Goal: Task Accomplishment & Management: Manage account settings

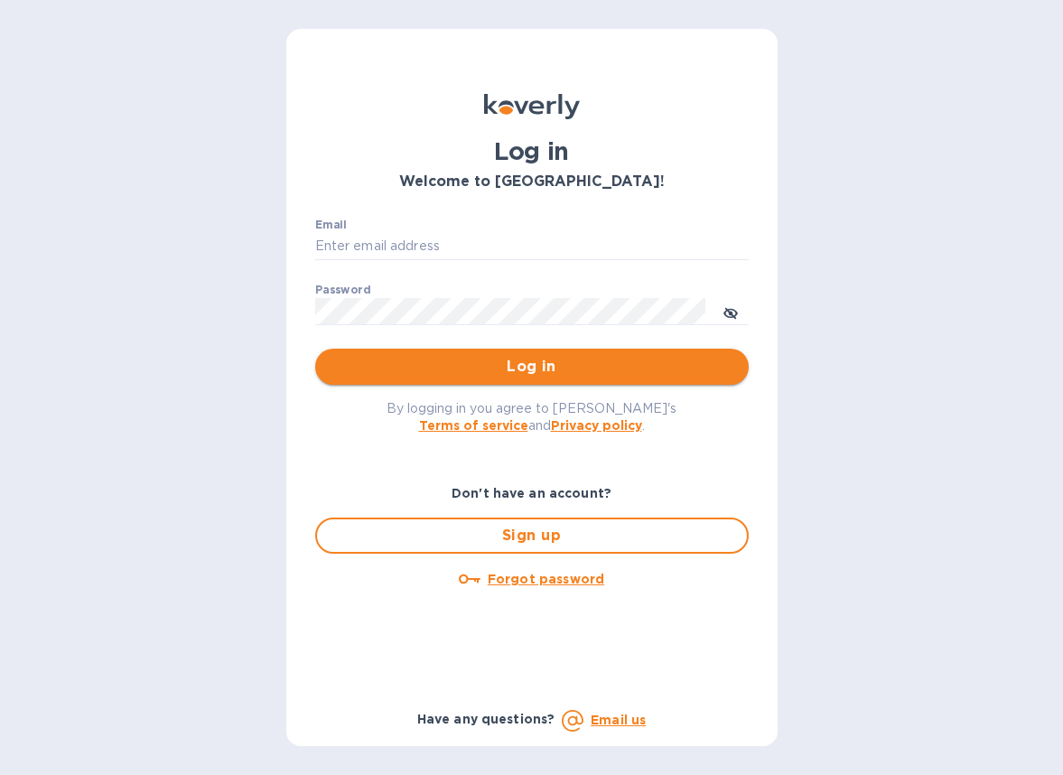
type input "[EMAIL_ADDRESS][DOMAIN_NAME]"
click at [488, 373] on span "Log in" at bounding box center [532, 367] width 405 height 22
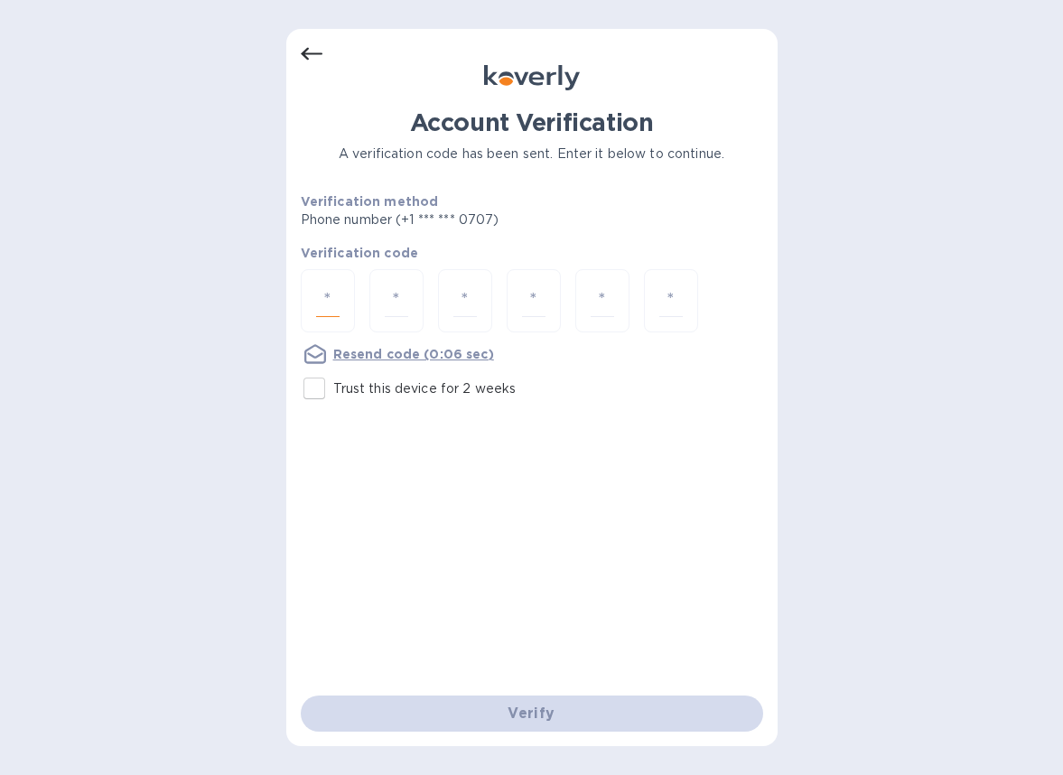
click at [321, 290] on input "number" at bounding box center [327, 300] width 23 height 33
type input "1"
type input "3"
type input "6"
type input "8"
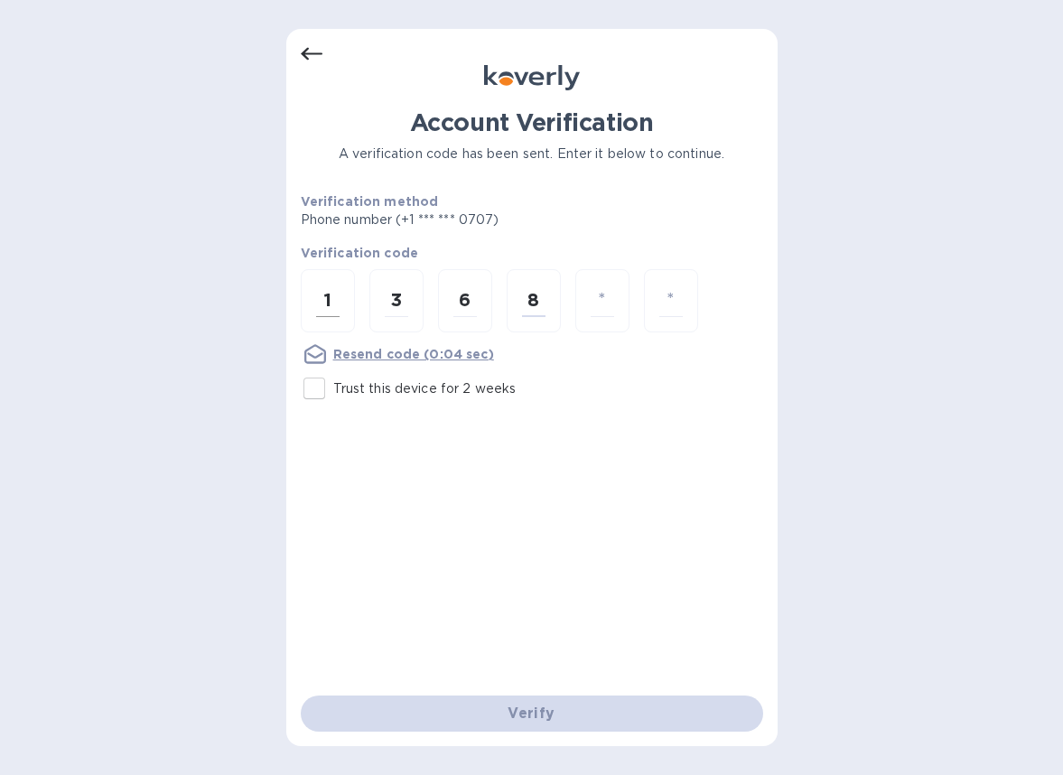
type input "9"
type input "5"
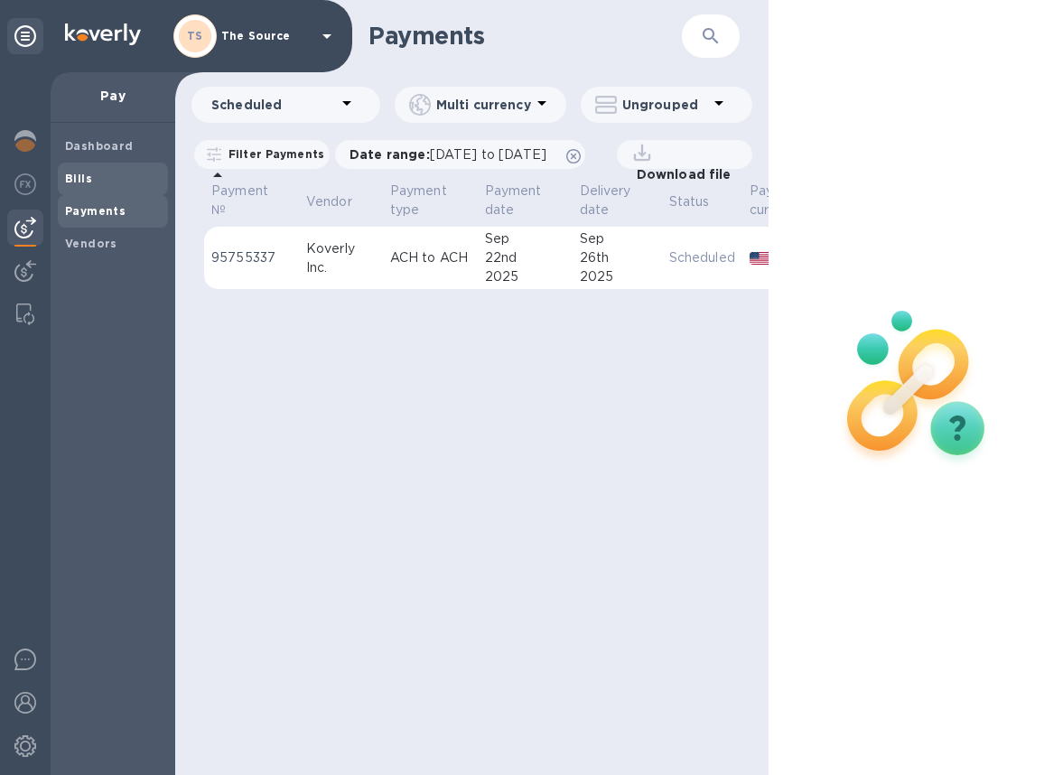
click at [115, 186] on span "Bills" at bounding box center [113, 179] width 96 height 18
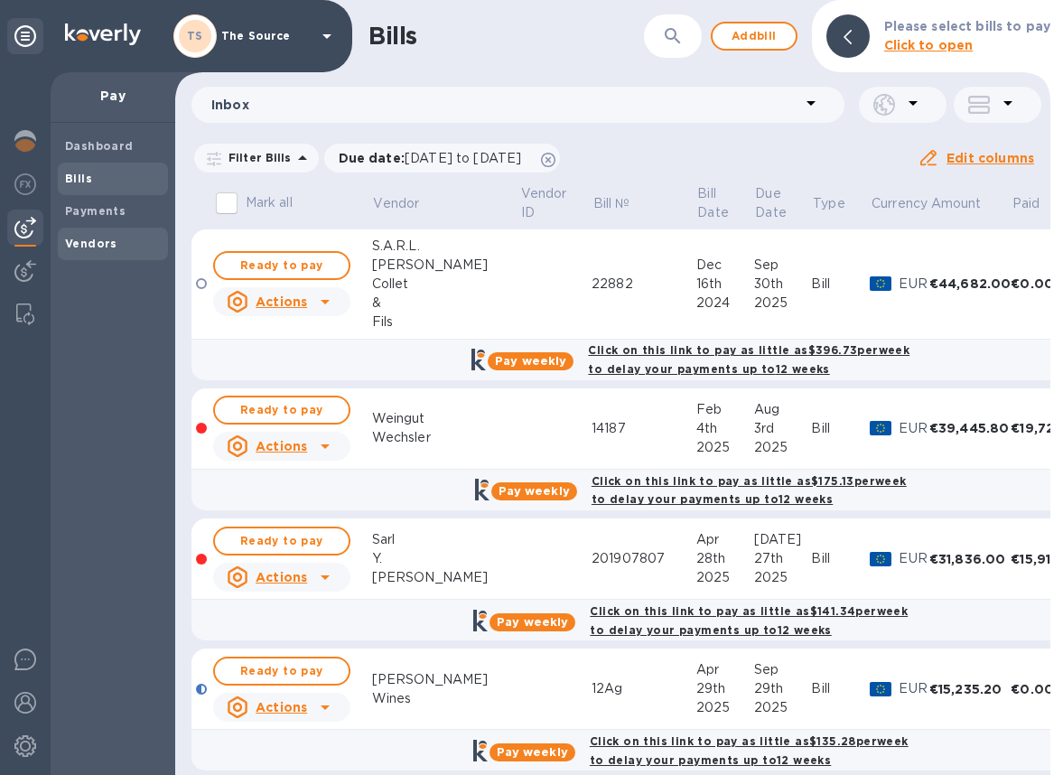
click at [93, 254] on div "Vendors" at bounding box center [113, 244] width 110 height 33
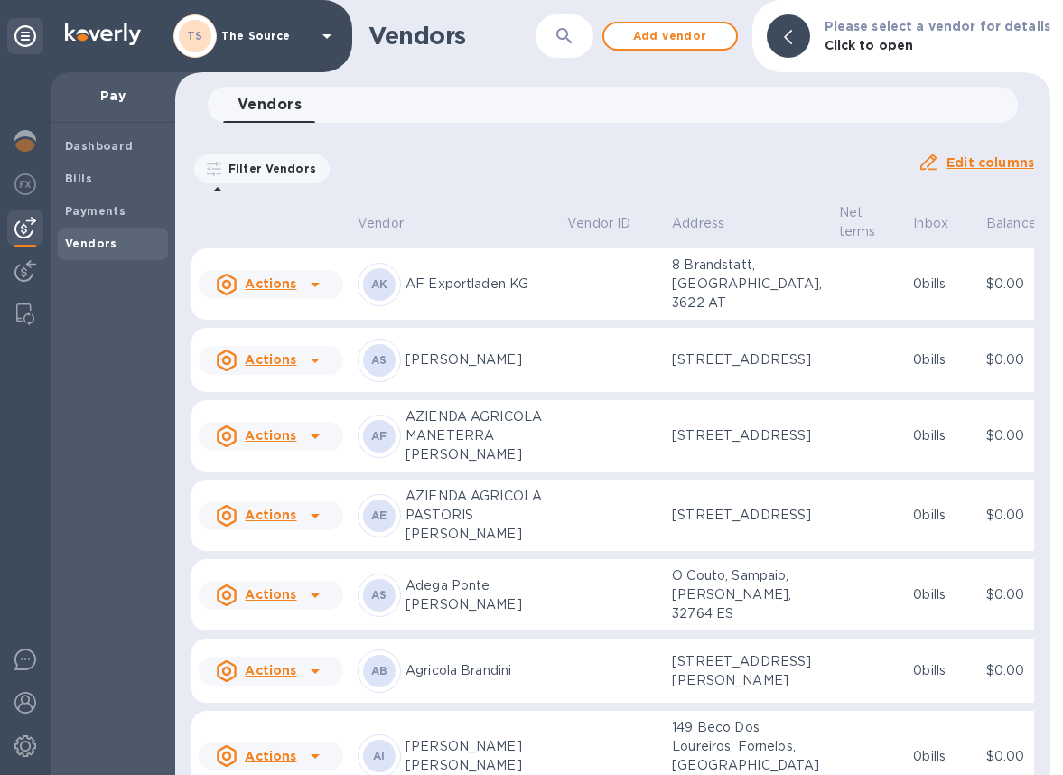
click at [572, 39] on icon "button" at bounding box center [563, 35] width 15 height 15
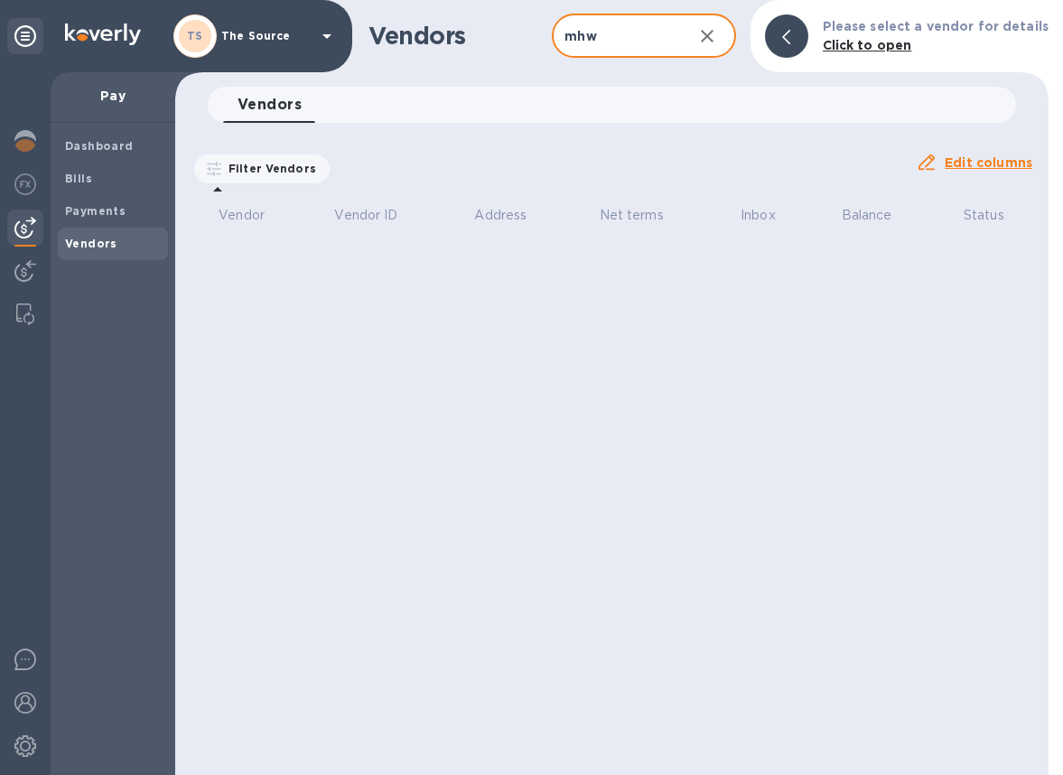
type input "mhw"
click at [717, 42] on icon "button" at bounding box center [707, 36] width 22 height 22
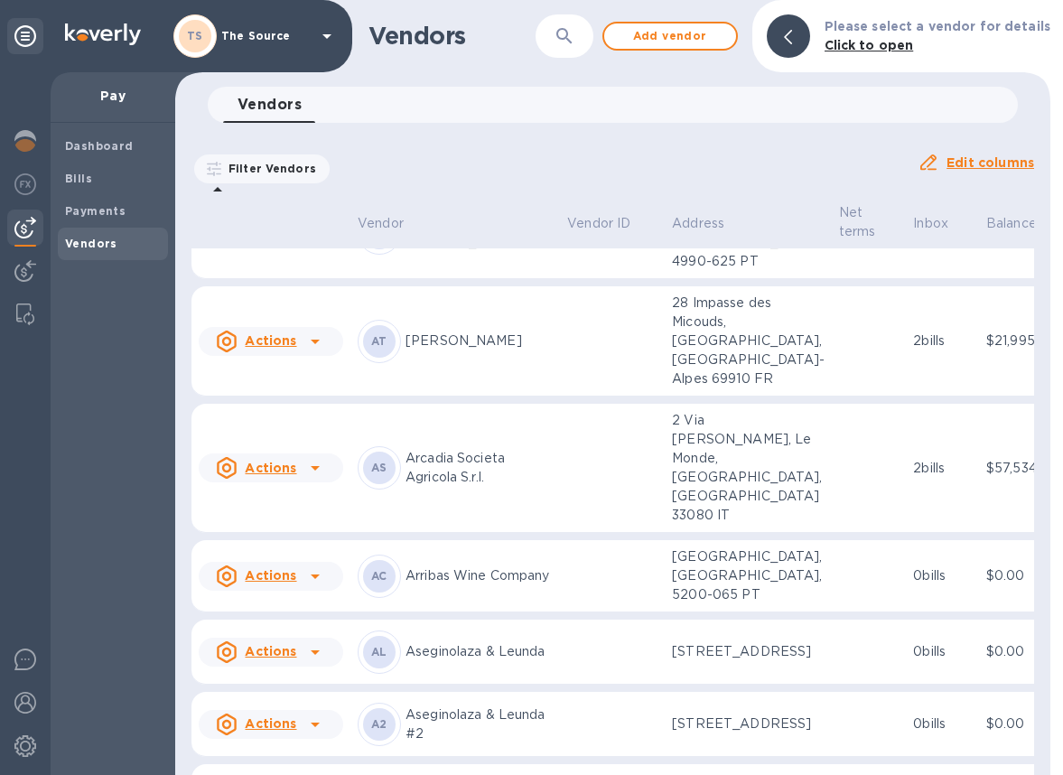
scroll to position [928, 0]
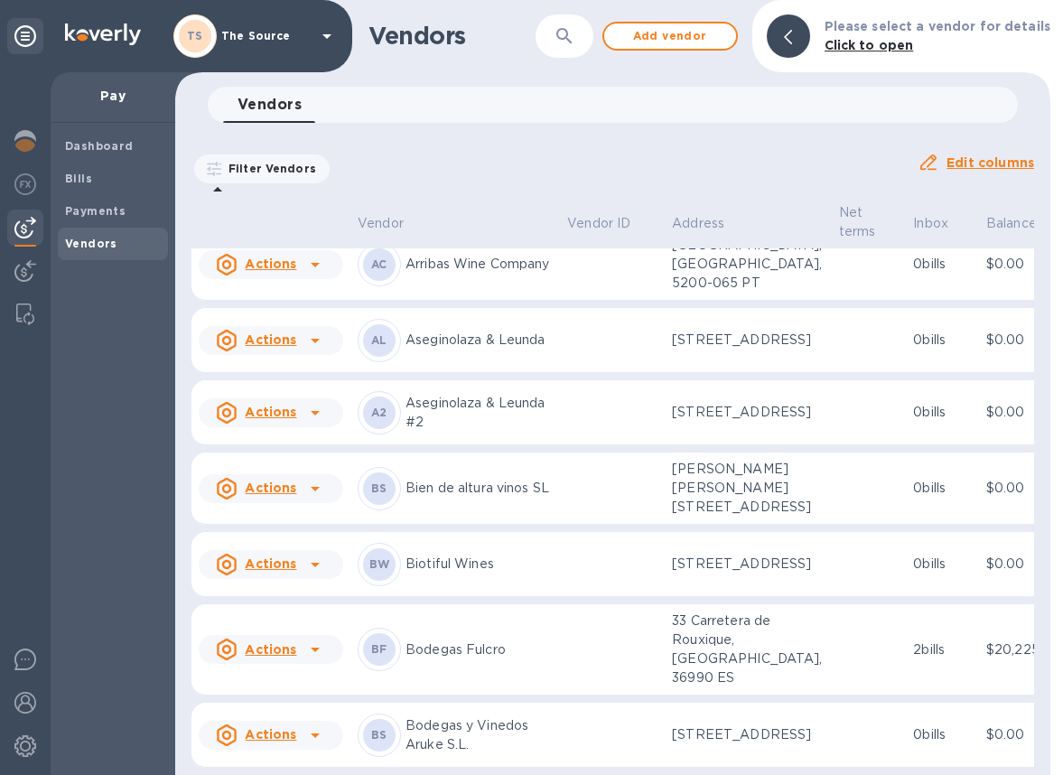
click at [91, 240] on b "Vendors" at bounding box center [91, 244] width 52 height 14
click at [554, 29] on button "button" at bounding box center [564, 35] width 43 height 43
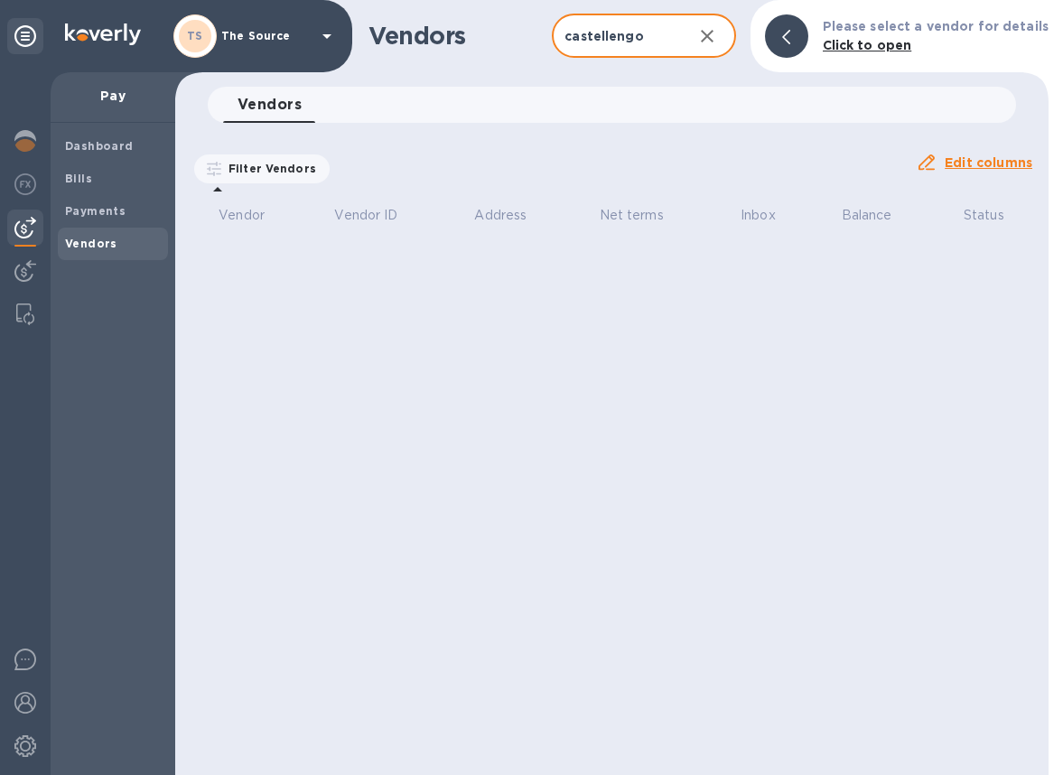
drag, startPoint x: 649, startPoint y: 42, endPoint x: 502, endPoint y: 1, distance: 152.7
click at [502, 10] on div "Vendors castellengo ​ Add vendor Please select a vendor for details Click to op…" at bounding box center [611, 36] width 873 height 72
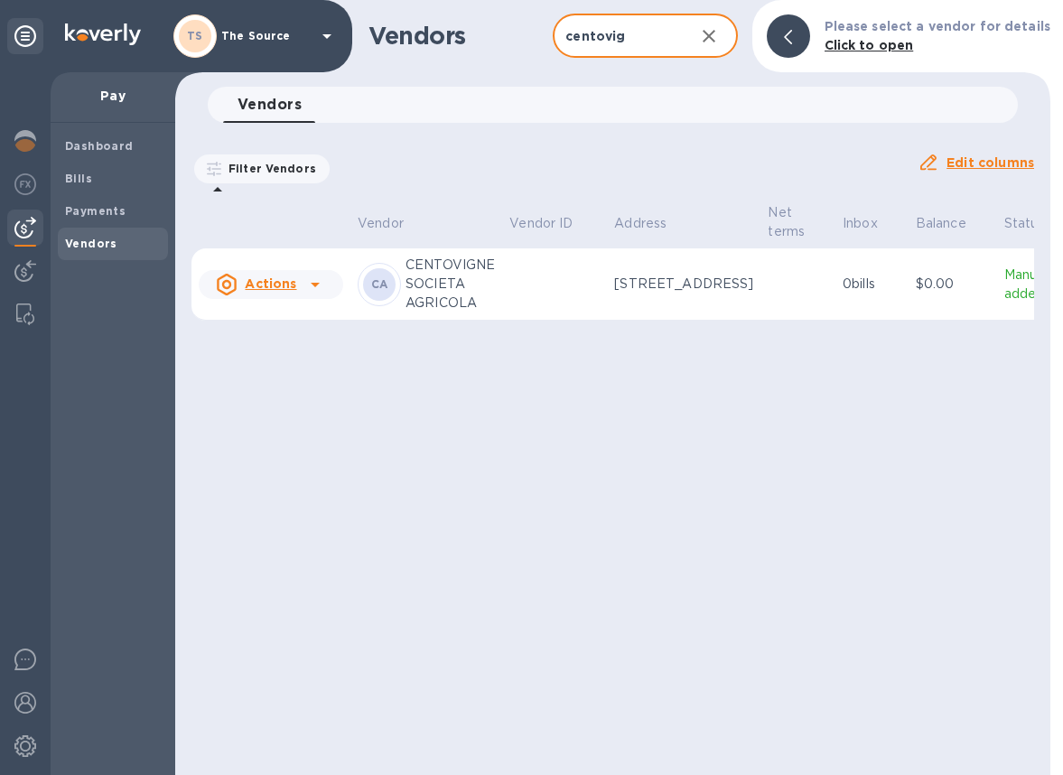
type input "centovig"
click at [481, 294] on p "CENTOVIGNE SOCIETA AGRICOLA" at bounding box center [449, 284] width 89 height 57
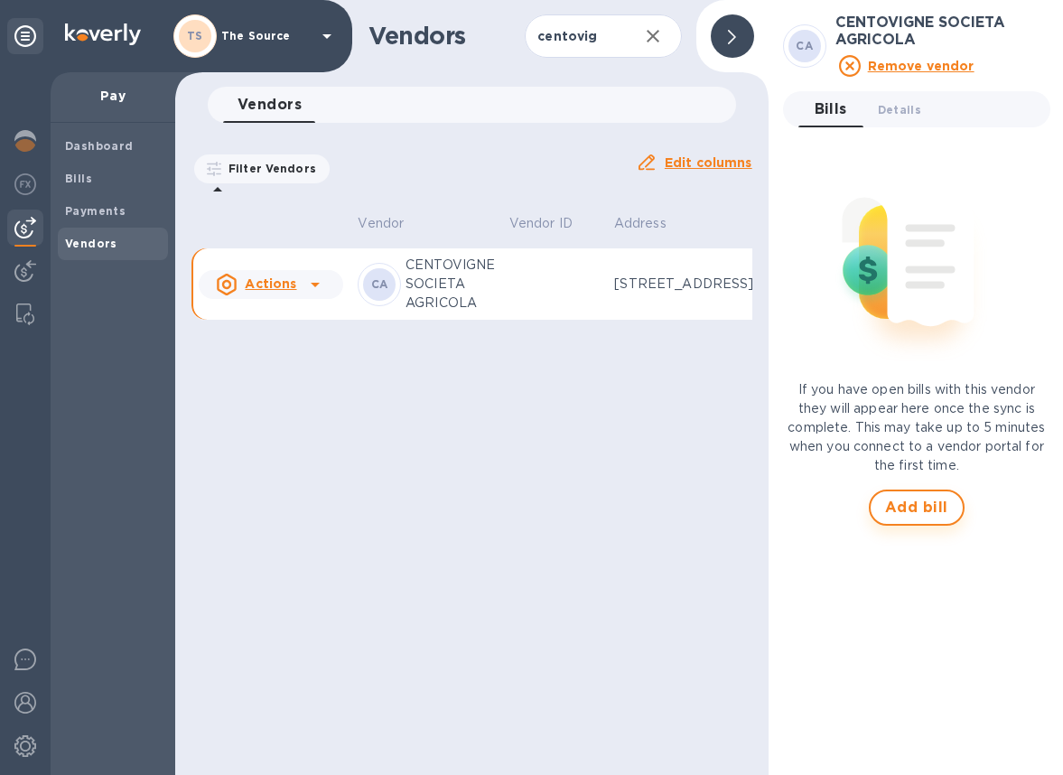
click at [919, 504] on span "Add bill" at bounding box center [916, 508] width 63 height 22
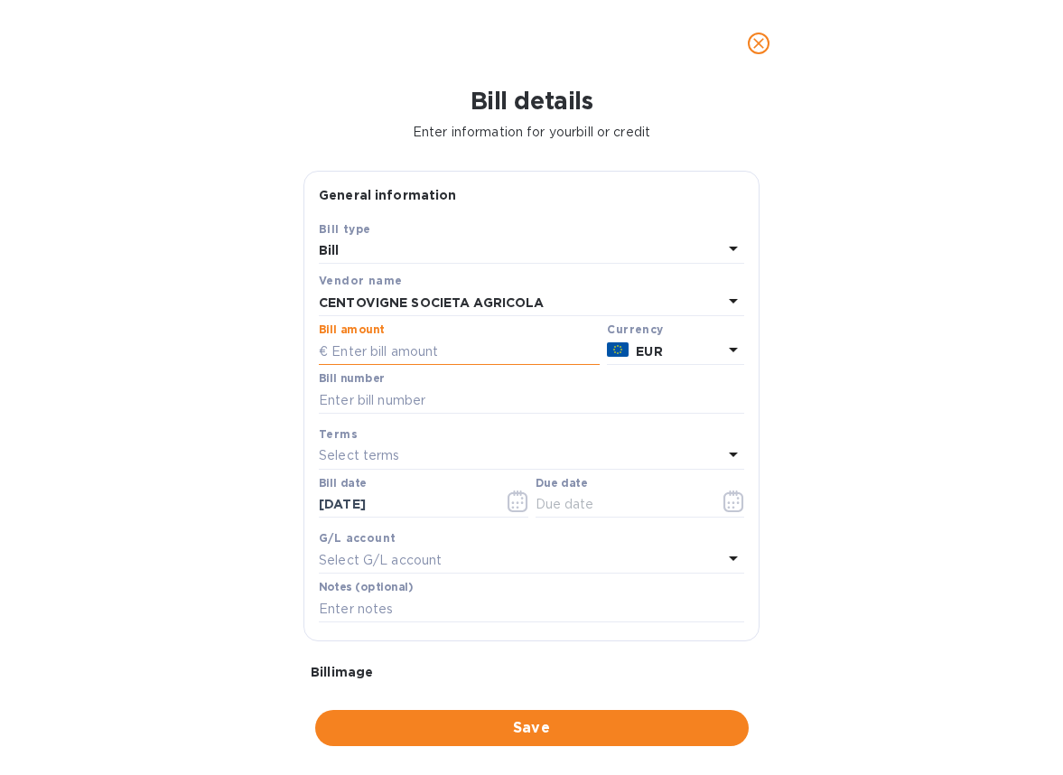
click at [356, 354] on input "text" at bounding box center [459, 351] width 281 height 27
type input "9,348"
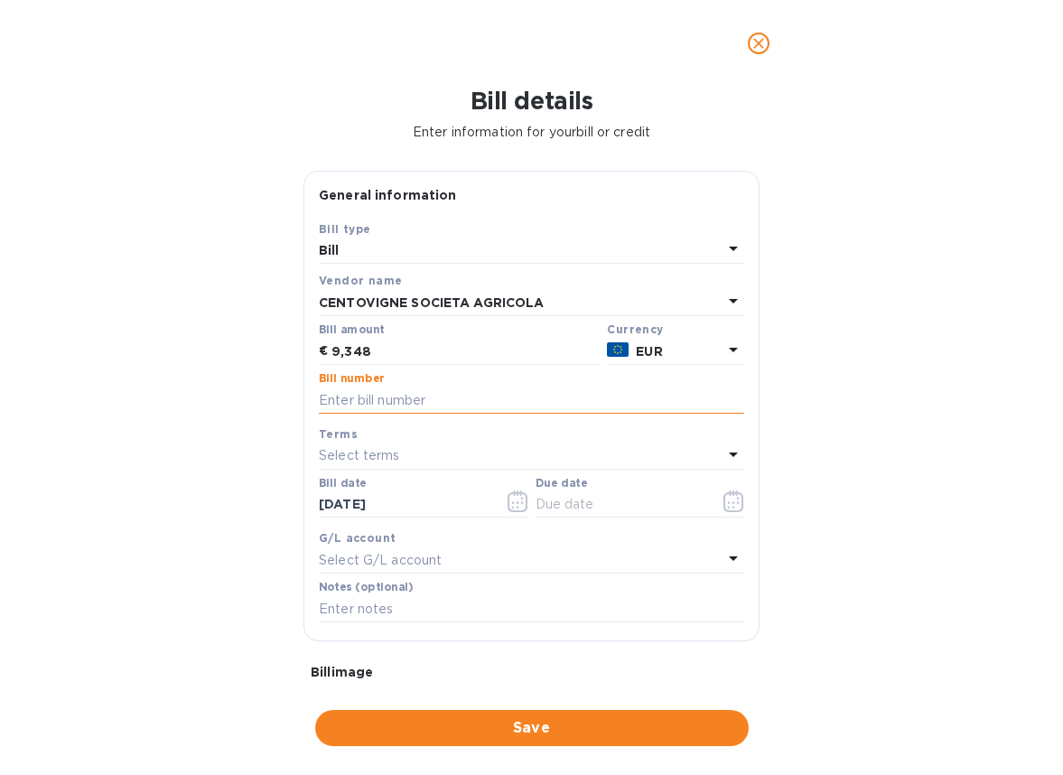
click at [362, 400] on input "text" at bounding box center [531, 399] width 425 height 27
paste input "38V/25/2025"
type input "38V/25/2025"
click at [509, 500] on icon "button" at bounding box center [517, 501] width 21 height 22
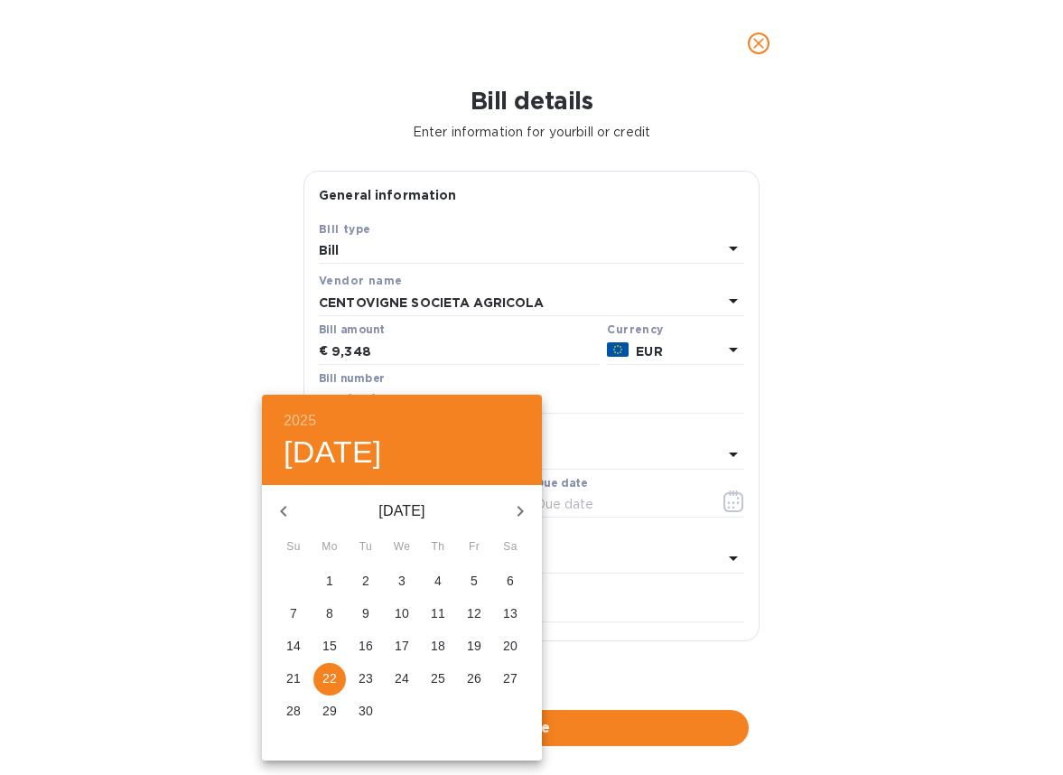
click at [286, 512] on icon "button" at bounding box center [284, 511] width 22 height 22
click at [509, 712] on p "31" at bounding box center [510, 711] width 14 height 18
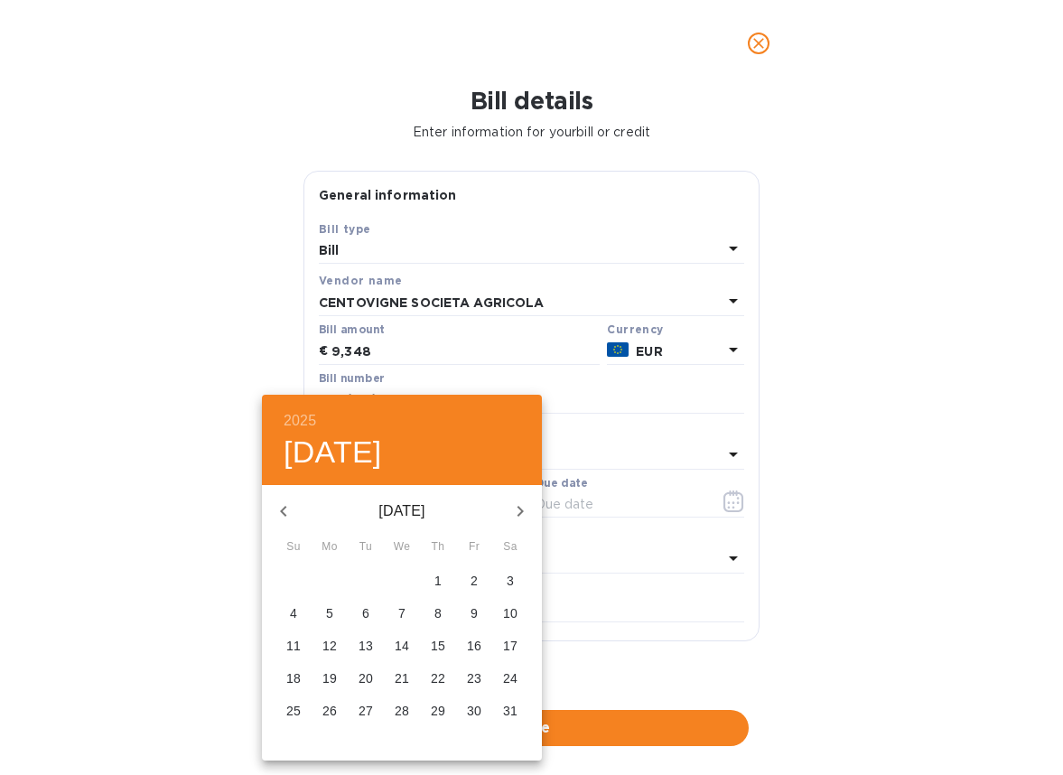
type input "05/31/2025"
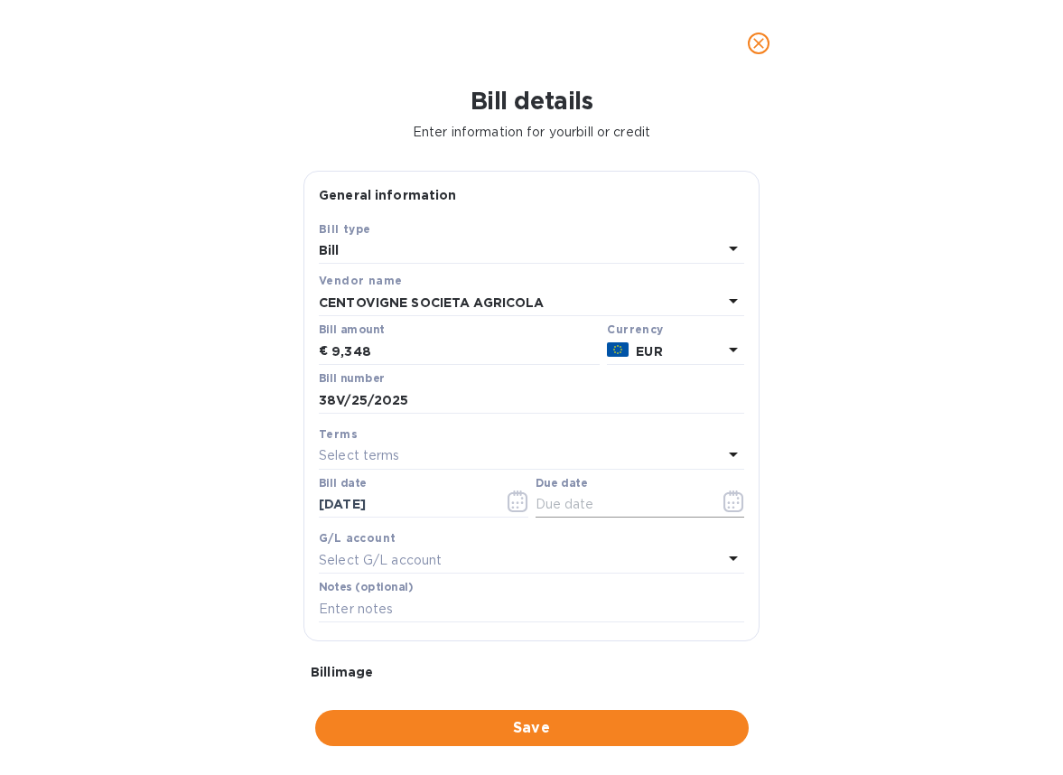
click at [726, 498] on icon "button" at bounding box center [733, 501] width 21 height 22
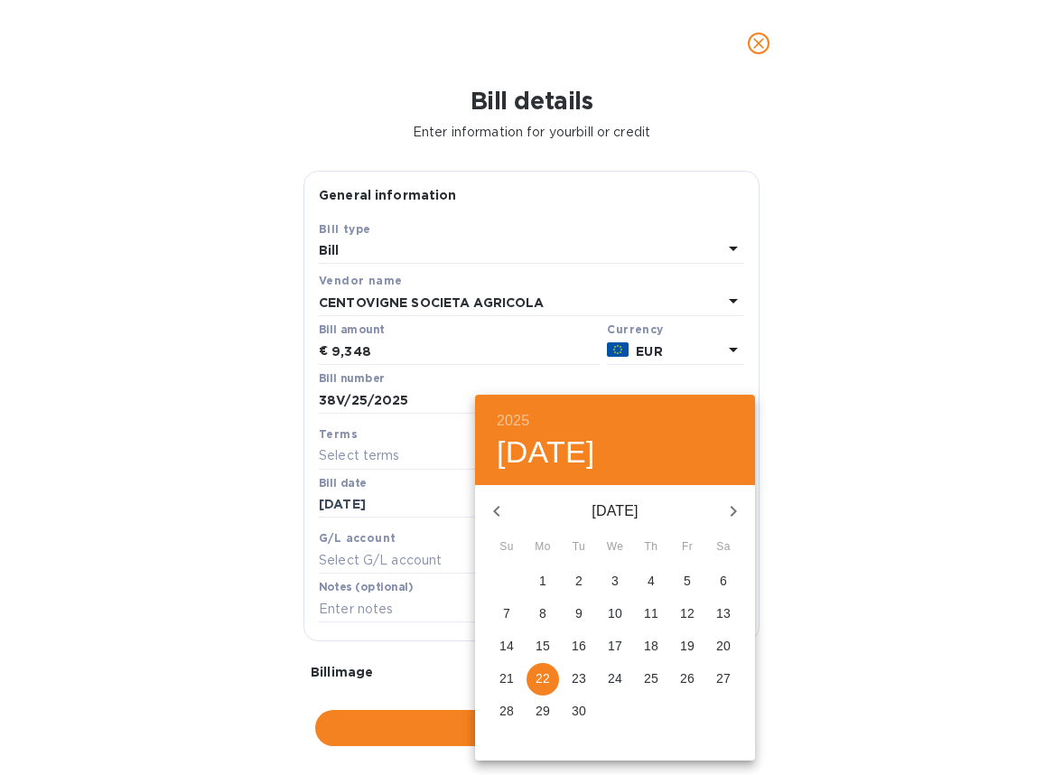
click at [498, 500] on icon "button" at bounding box center [497, 511] width 22 height 22
click at [504, 740] on p "31" at bounding box center [506, 743] width 14 height 18
type input "08/31/2025"
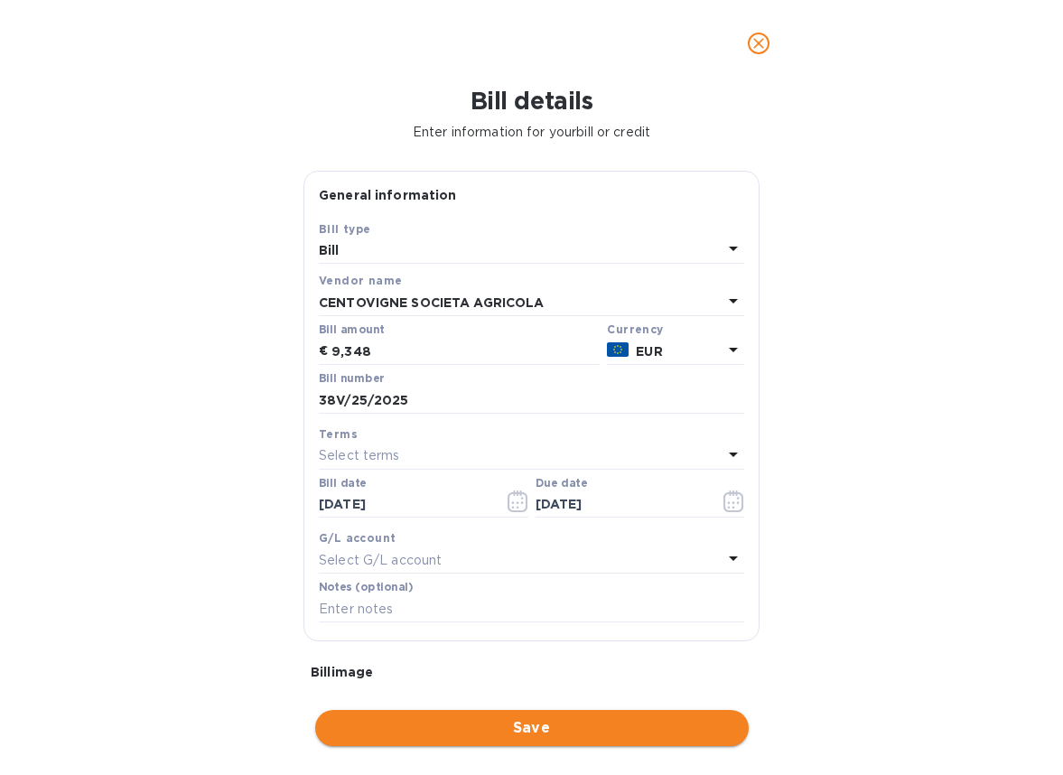
click at [530, 734] on span "Save" at bounding box center [532, 728] width 405 height 22
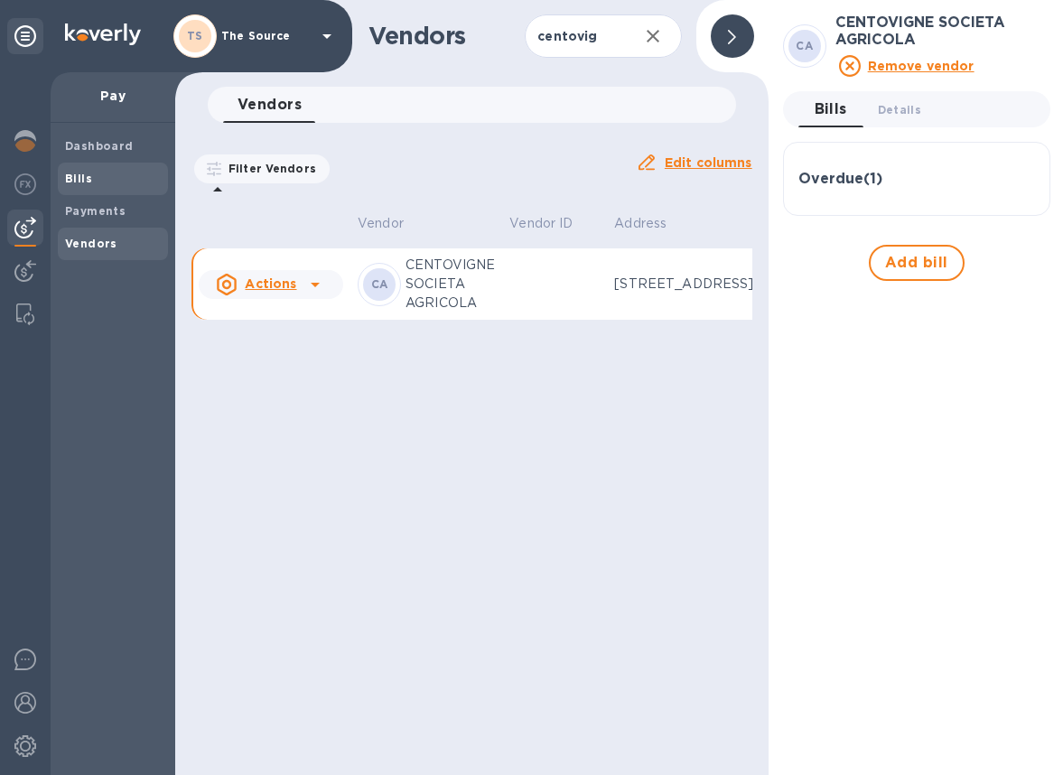
click at [120, 179] on span "Bills" at bounding box center [113, 179] width 96 height 18
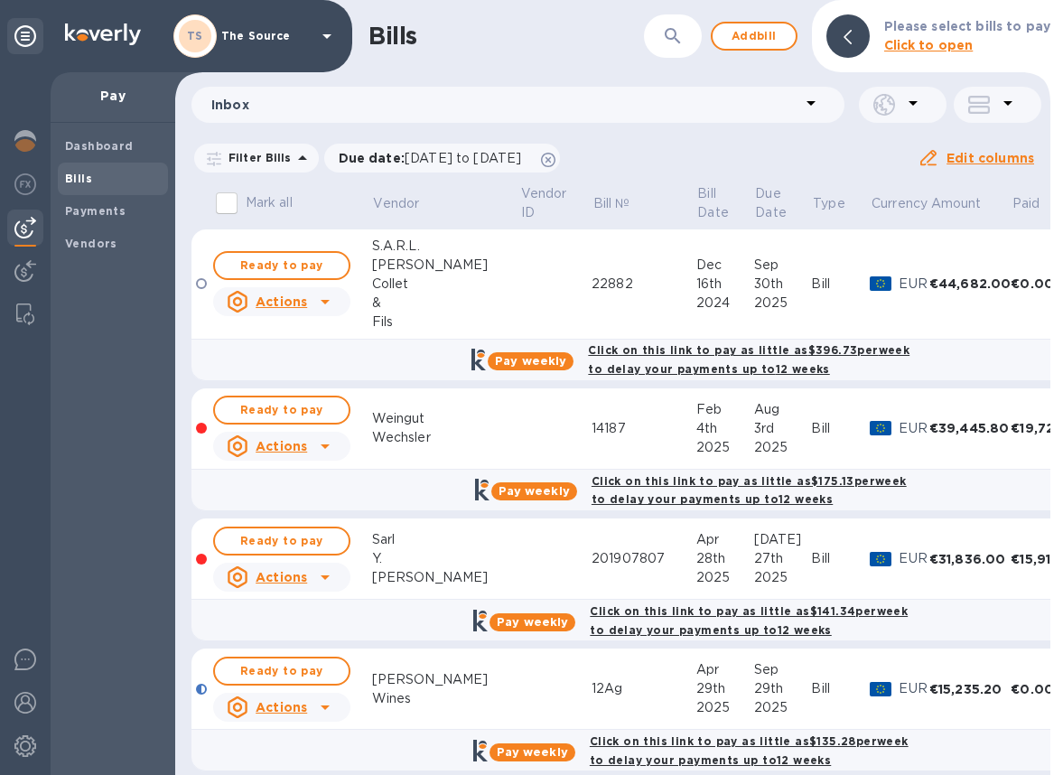
click at [86, 179] on b "Bills" at bounding box center [78, 179] width 27 height 14
click at [297, 265] on span "Ready to pay" at bounding box center [281, 266] width 105 height 22
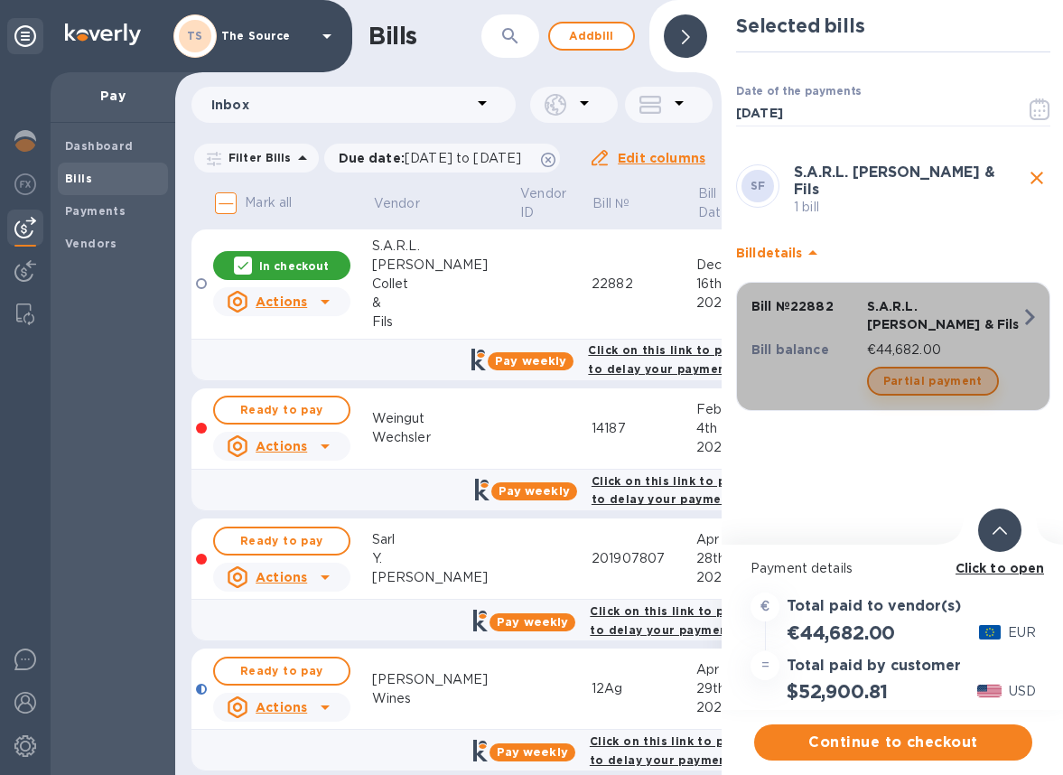
click at [937, 370] on span "Partial payment" at bounding box center [932, 381] width 99 height 22
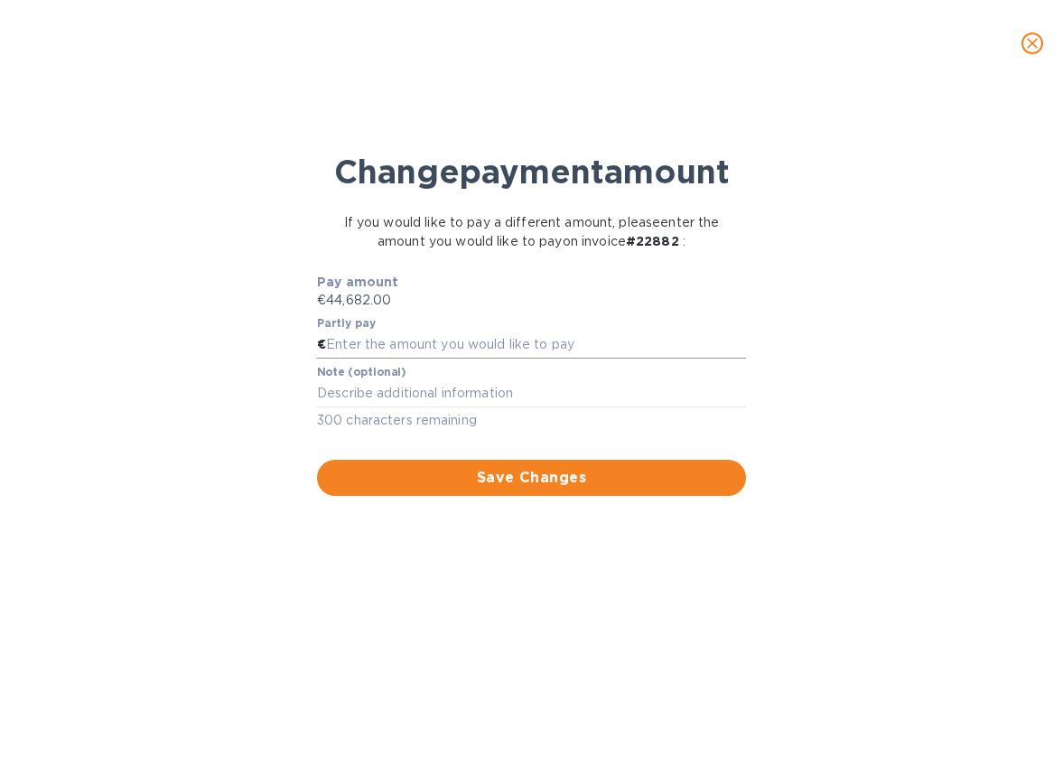
click at [433, 358] on input "text" at bounding box center [536, 344] width 420 height 27
type input "20,000"
click at [497, 489] on span "Save Changes" at bounding box center [531, 478] width 400 height 22
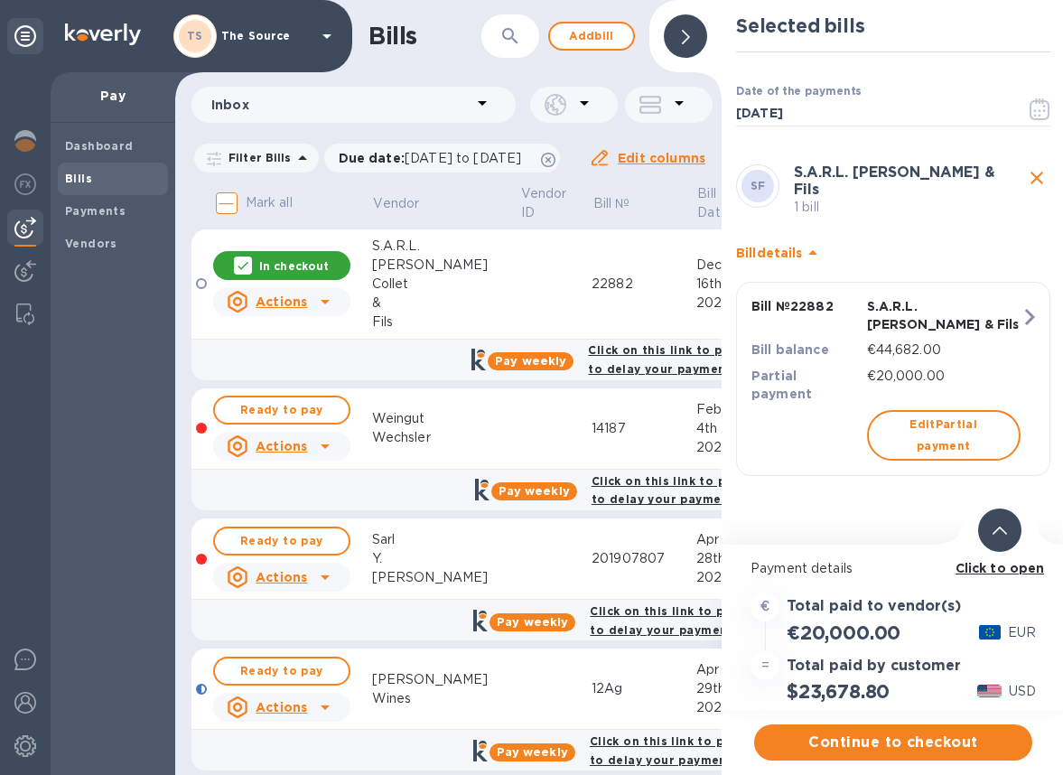
click at [994, 533] on icon at bounding box center [999, 530] width 14 height 8
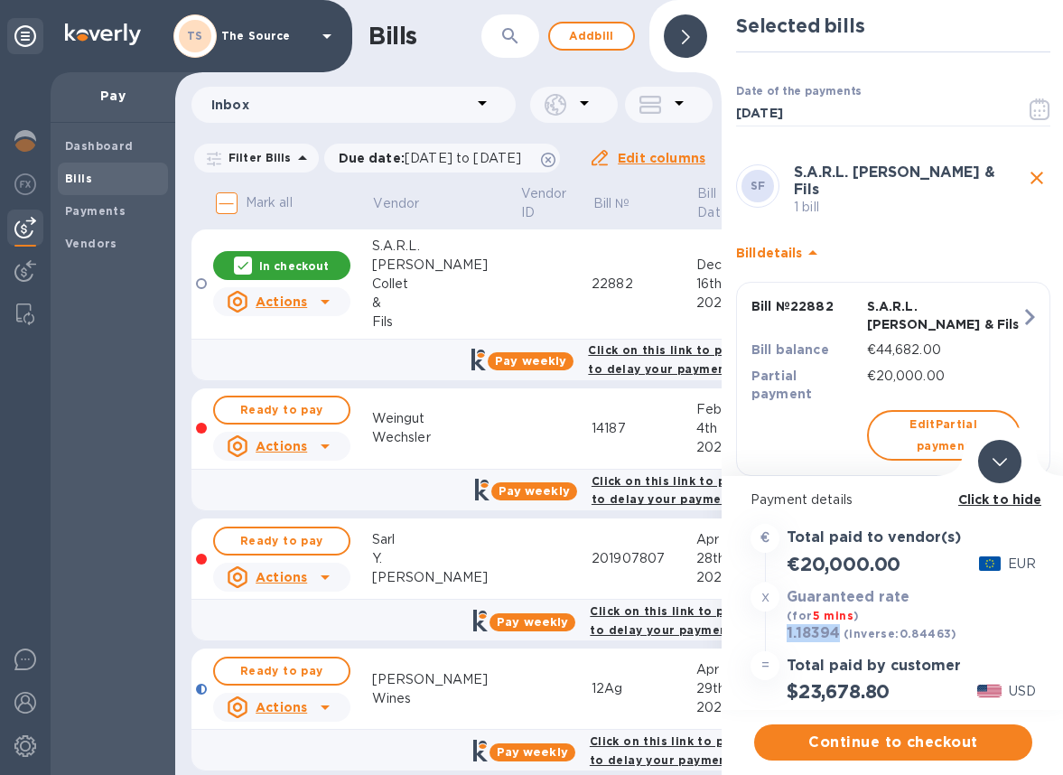
drag, startPoint x: 842, startPoint y: 632, endPoint x: 785, endPoint y: 632, distance: 56.9
click at [785, 632] on div "1.18394 (inverse: 0.84463 )" at bounding box center [872, 633] width 178 height 25
copy h3 "1.18394"
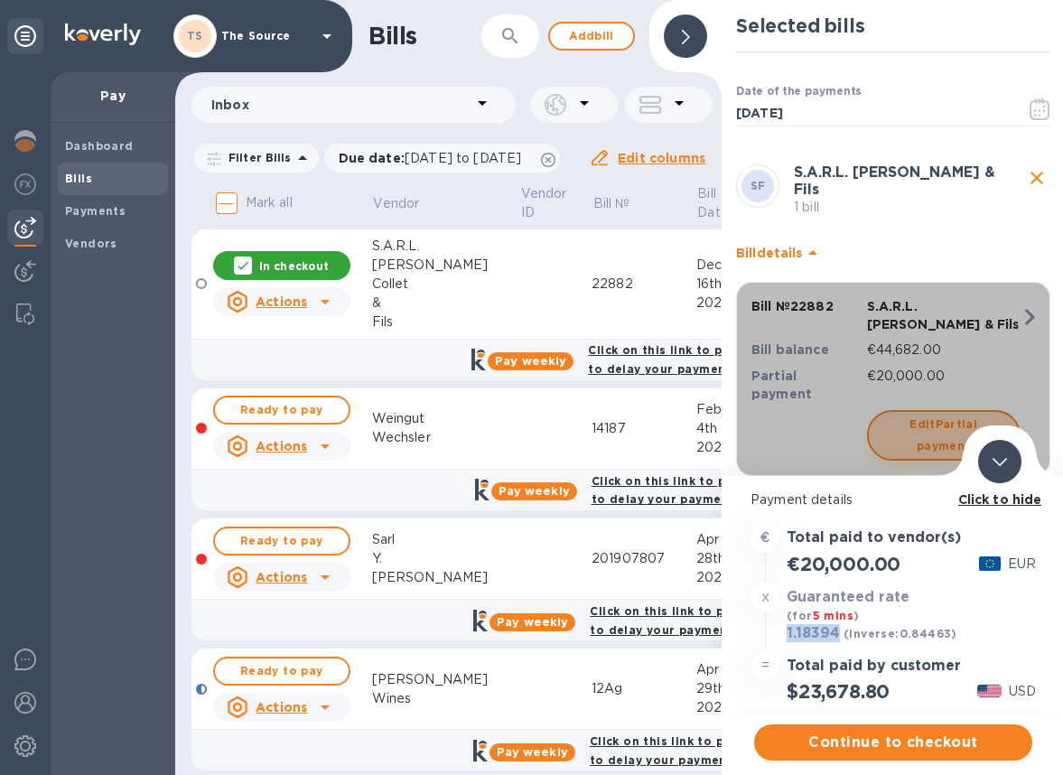
click at [898, 414] on span "Edit Partial payment" at bounding box center [943, 435] width 121 height 43
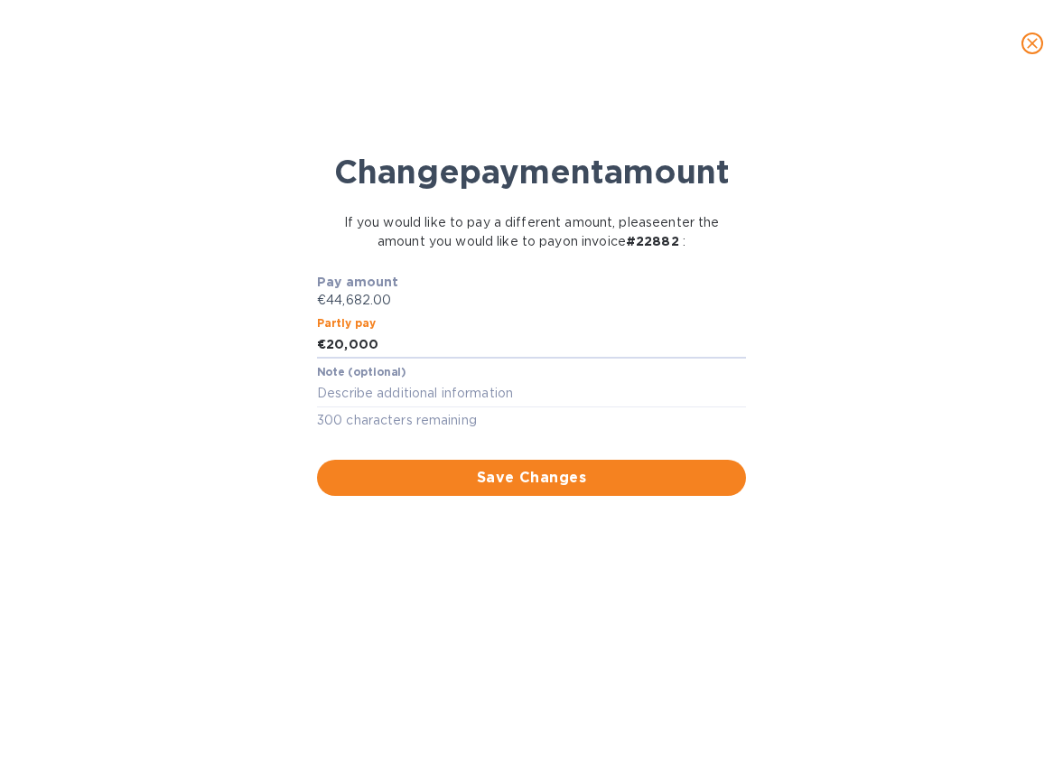
drag, startPoint x: 383, startPoint y: 383, endPoint x: 271, endPoint y: 368, distance: 113.0
click at [273, 371] on div "Change payment amount If you would like to pay a different amount, please enter…" at bounding box center [531, 438] width 1034 height 673
type input "22,341"
click at [386, 489] on span "Save Changes" at bounding box center [531, 478] width 400 height 22
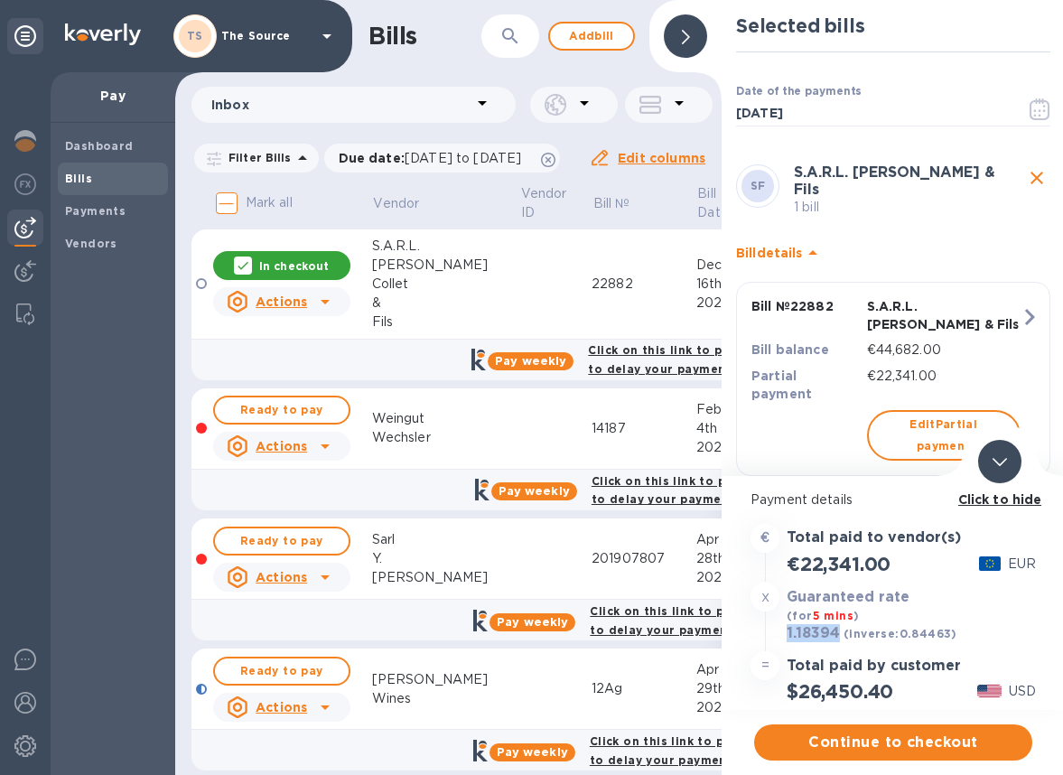
drag, startPoint x: 839, startPoint y: 631, endPoint x: 787, endPoint y: 635, distance: 51.6
click at [787, 635] on h3 "1.18394" at bounding box center [813, 634] width 53 height 18
copy h3 "1.18394"
click at [825, 741] on span "Continue to checkout" at bounding box center [892, 742] width 249 height 22
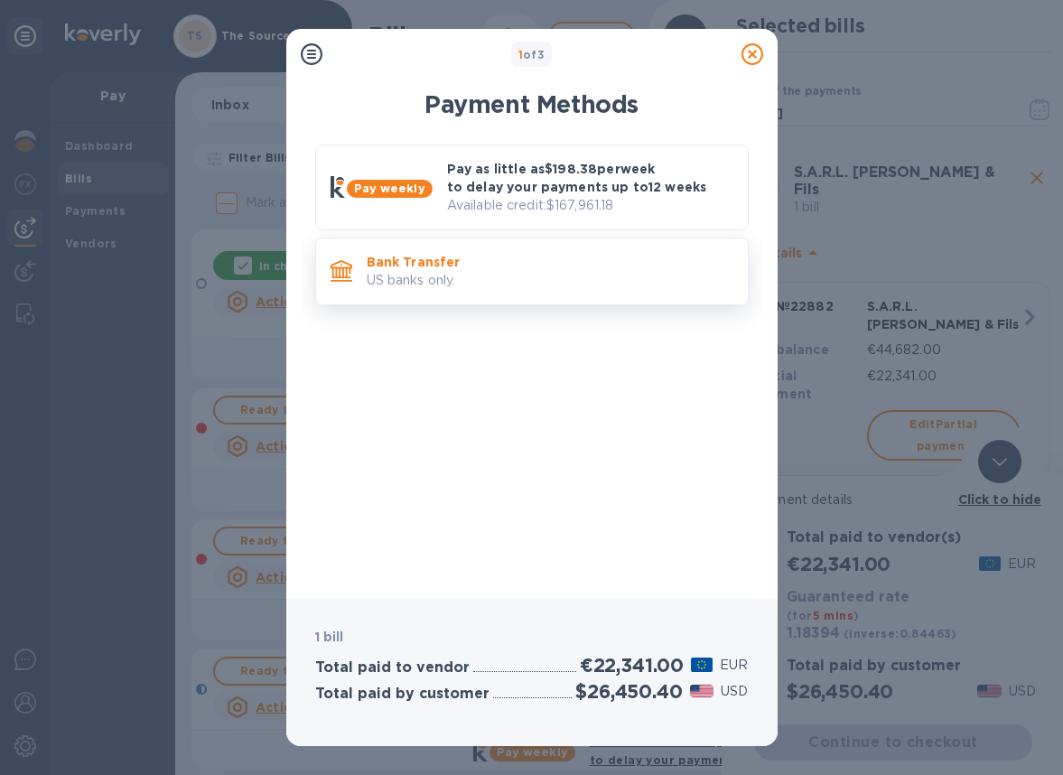
click at [432, 256] on p "Bank Transfer" at bounding box center [550, 262] width 367 height 18
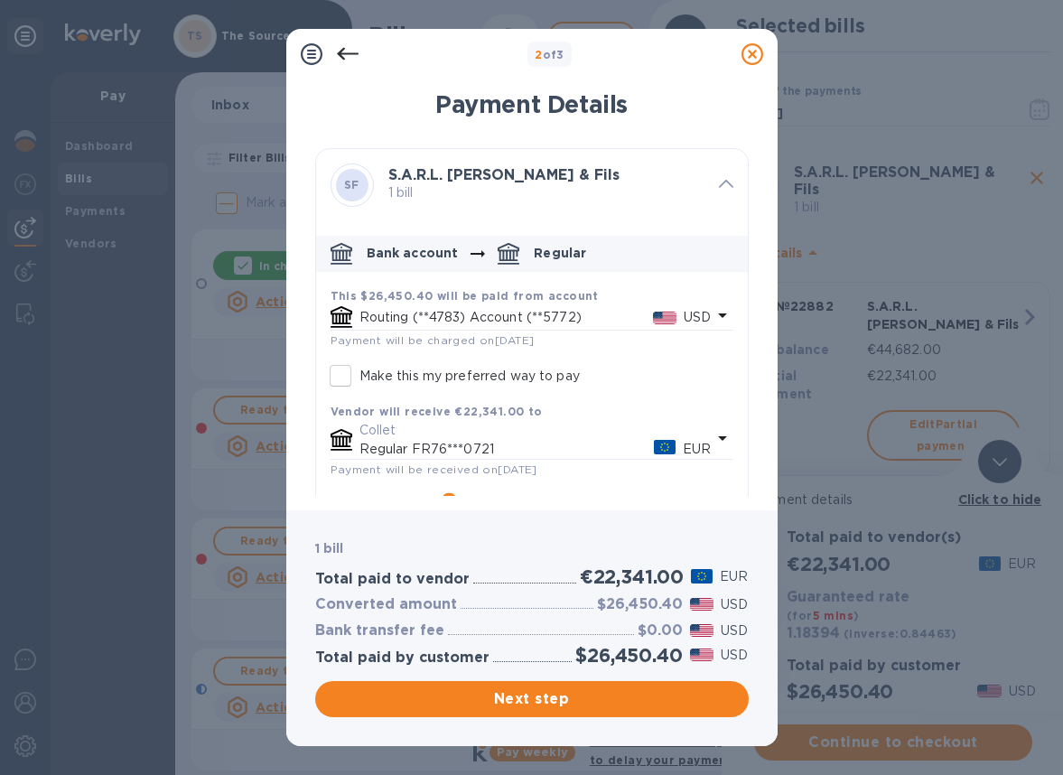
click at [712, 318] on icon "default-method" at bounding box center [723, 315] width 22 height 22
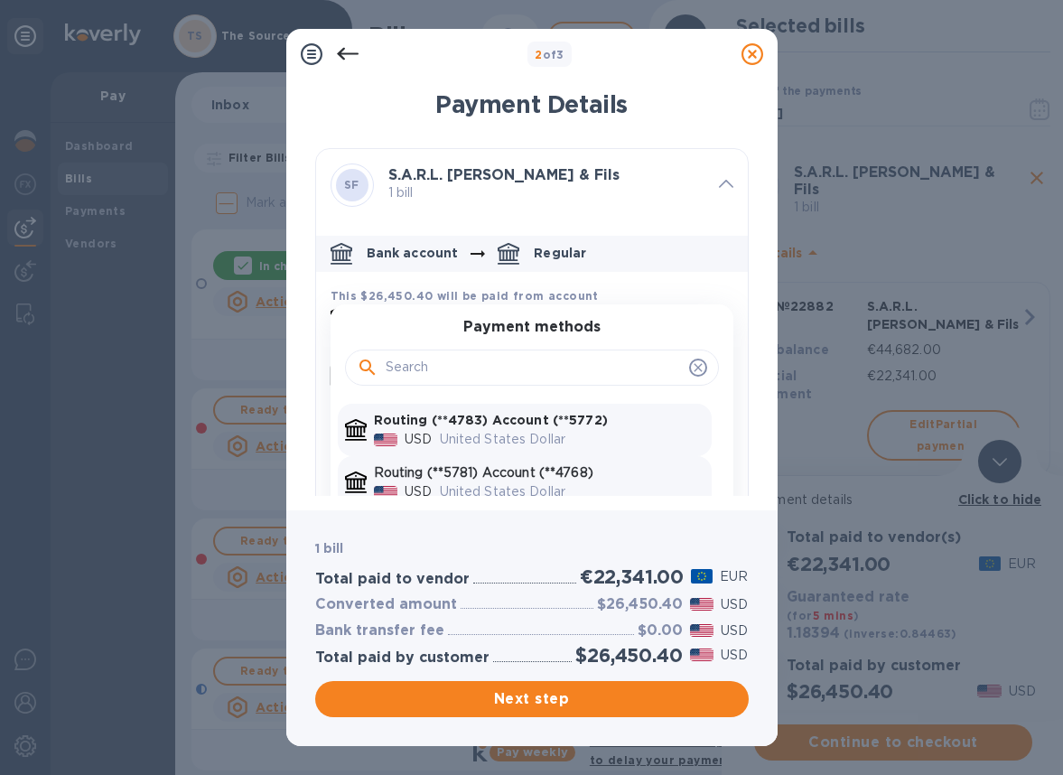
click at [584, 475] on p "Routing (**5781) Account (**4768)" at bounding box center [539, 472] width 330 height 19
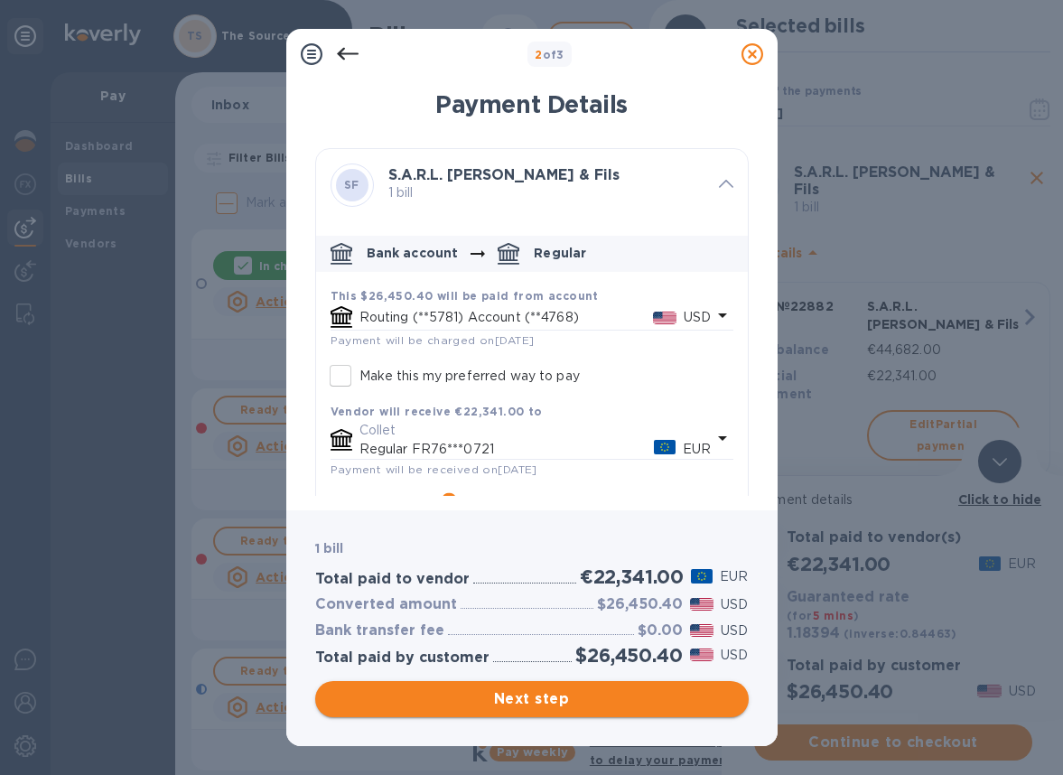
click at [504, 700] on span "Next step" at bounding box center [532, 699] width 405 height 22
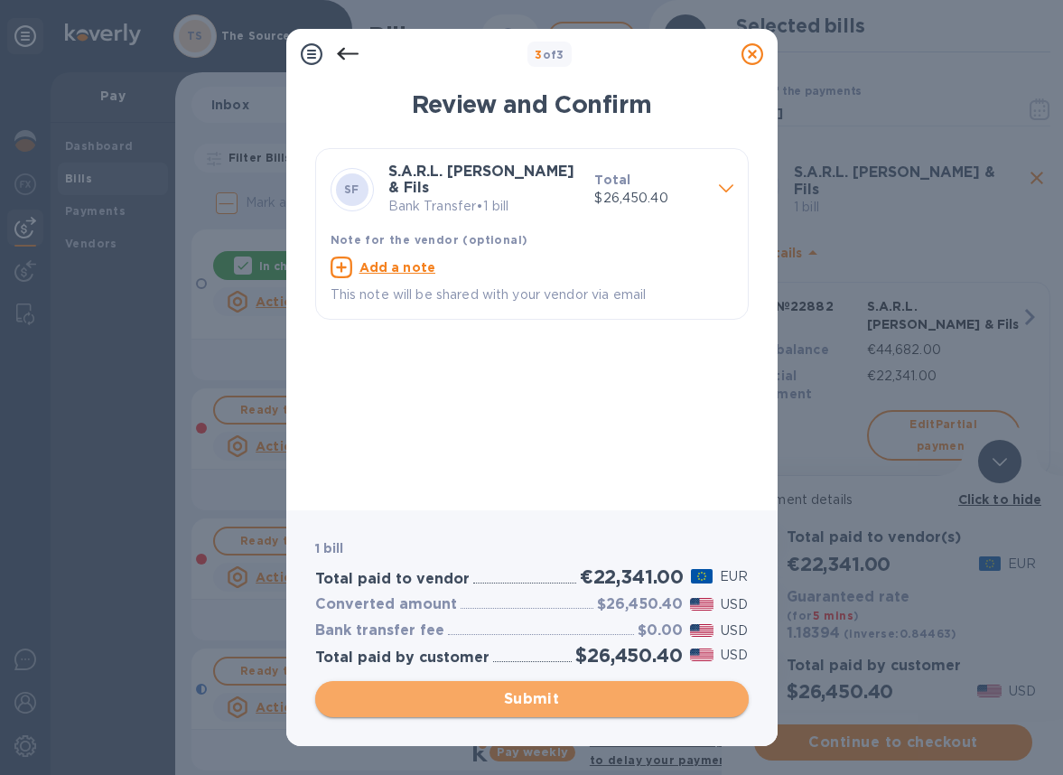
click at [586, 703] on span "Submit" at bounding box center [532, 699] width 405 height 22
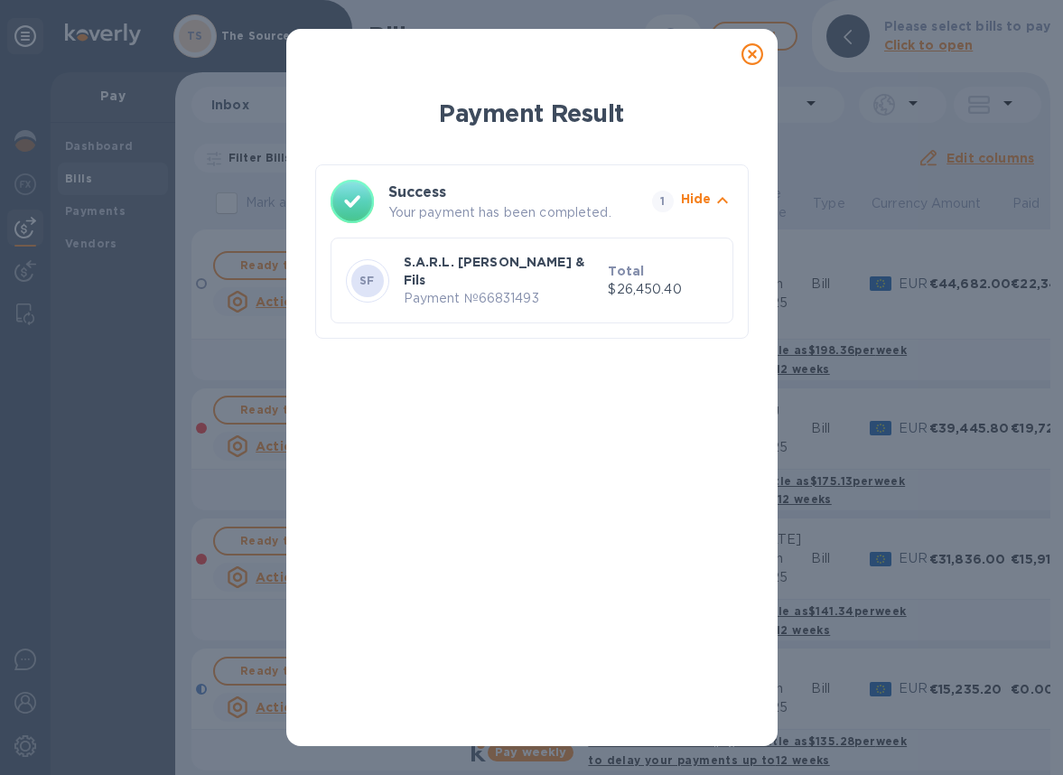
click at [751, 54] on icon at bounding box center [752, 54] width 22 height 22
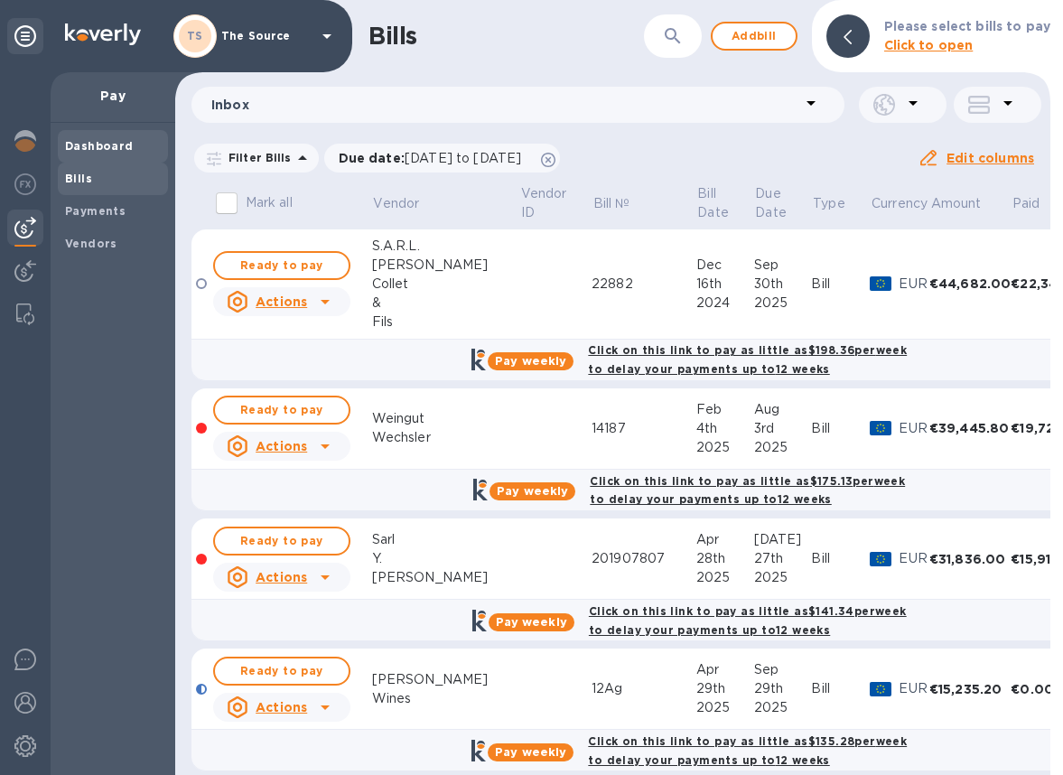
click at [126, 143] on b "Dashboard" at bounding box center [99, 146] width 69 height 14
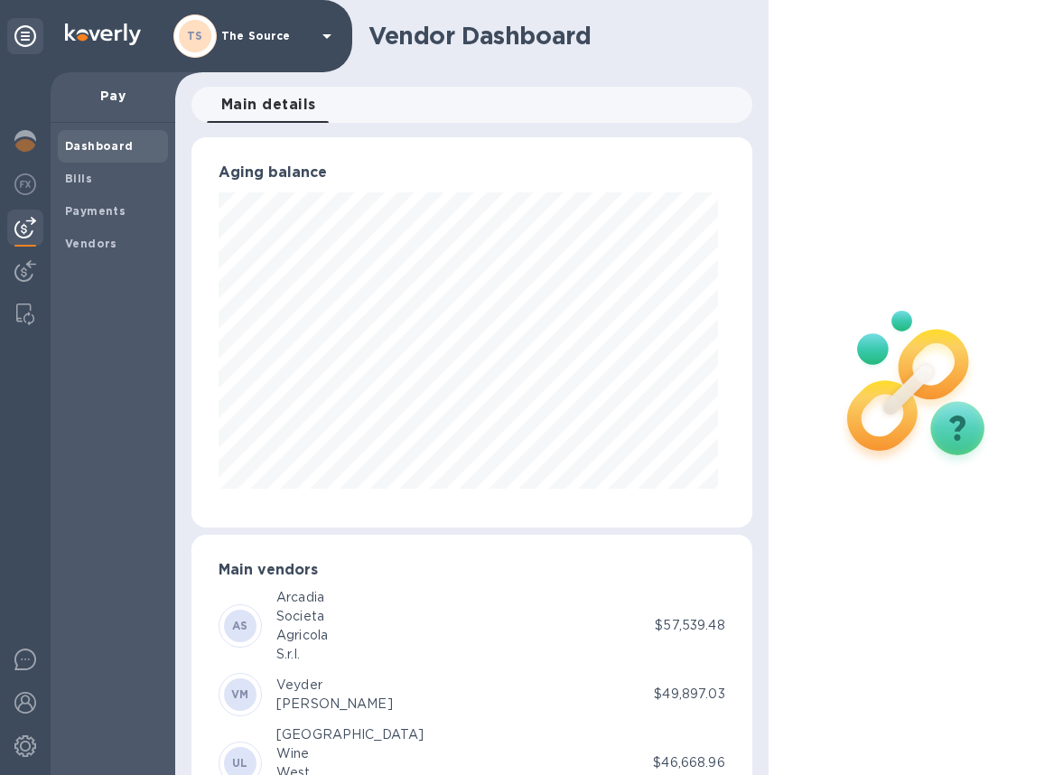
scroll to position [390, 554]
click at [28, 150] on img at bounding box center [25, 141] width 22 height 22
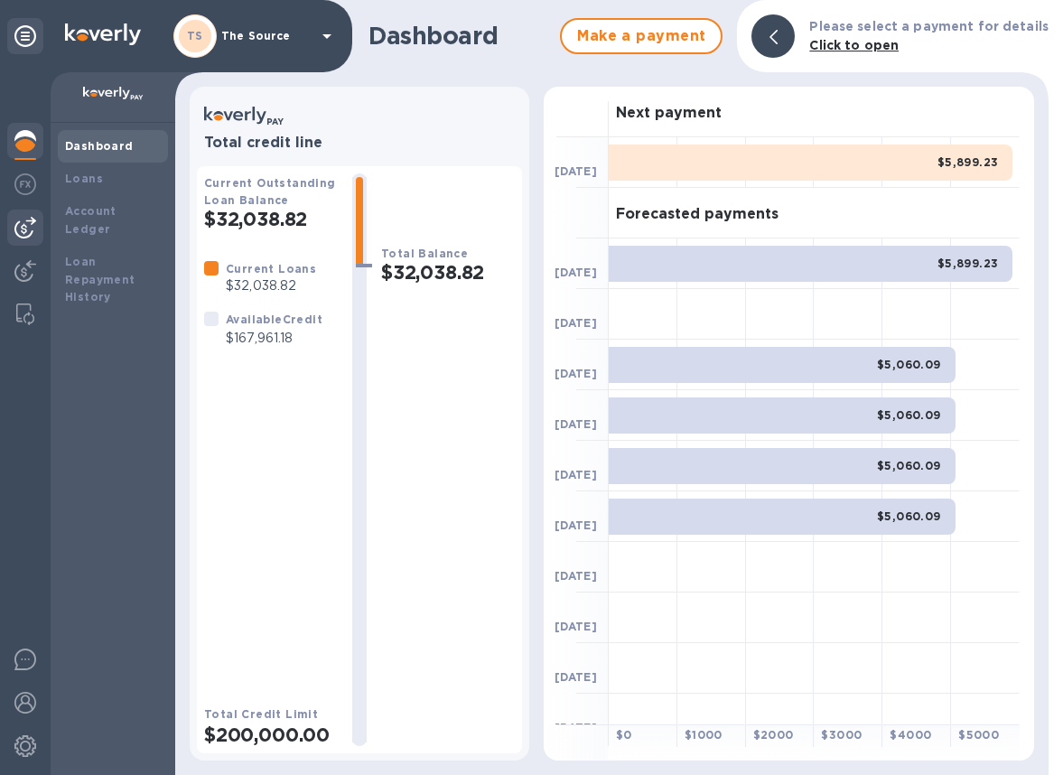
click at [24, 228] on img at bounding box center [25, 228] width 22 height 22
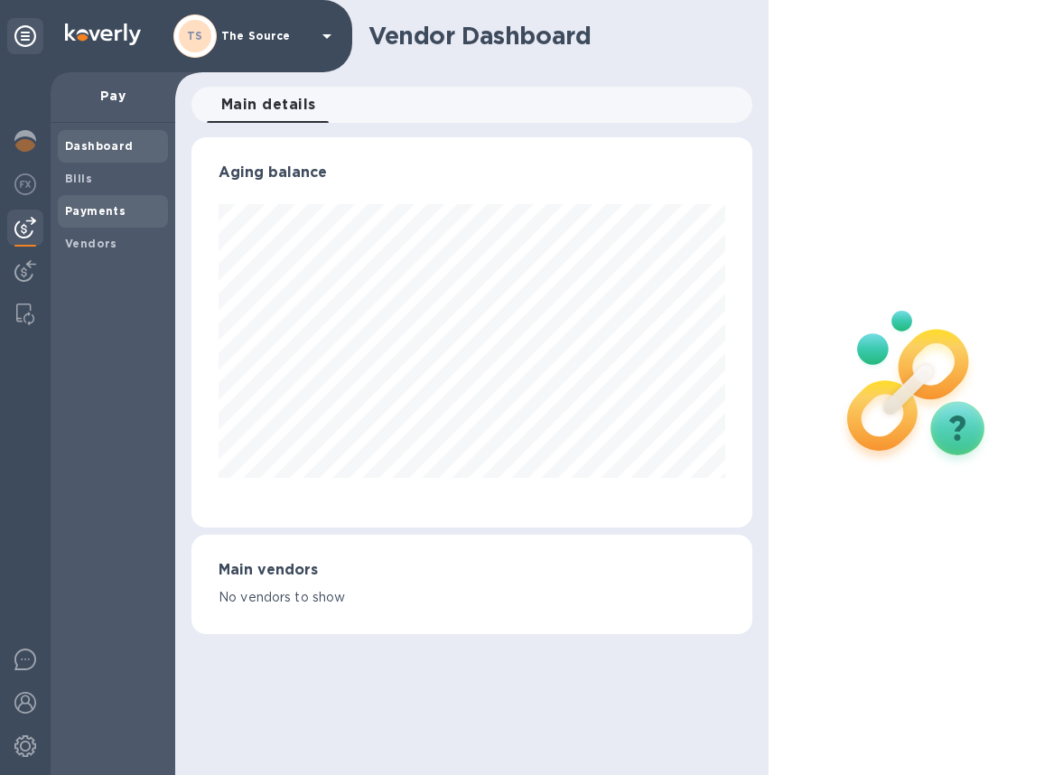
scroll to position [902603, 902440]
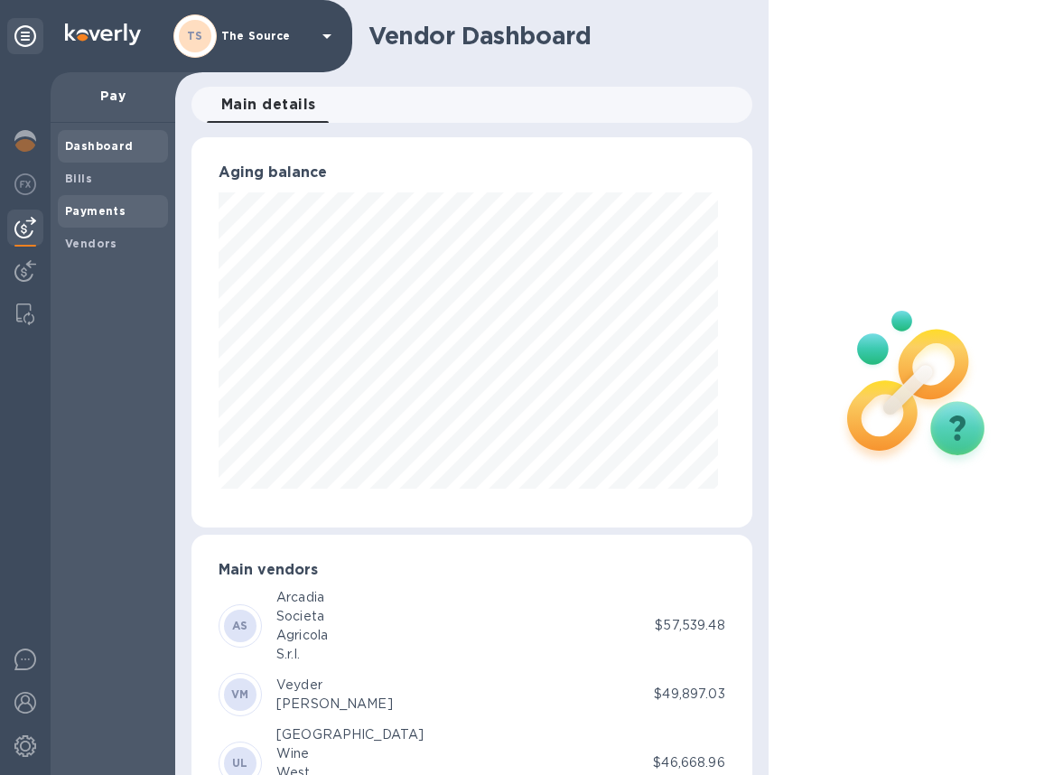
click at [133, 215] on span "Payments" at bounding box center [113, 211] width 96 height 18
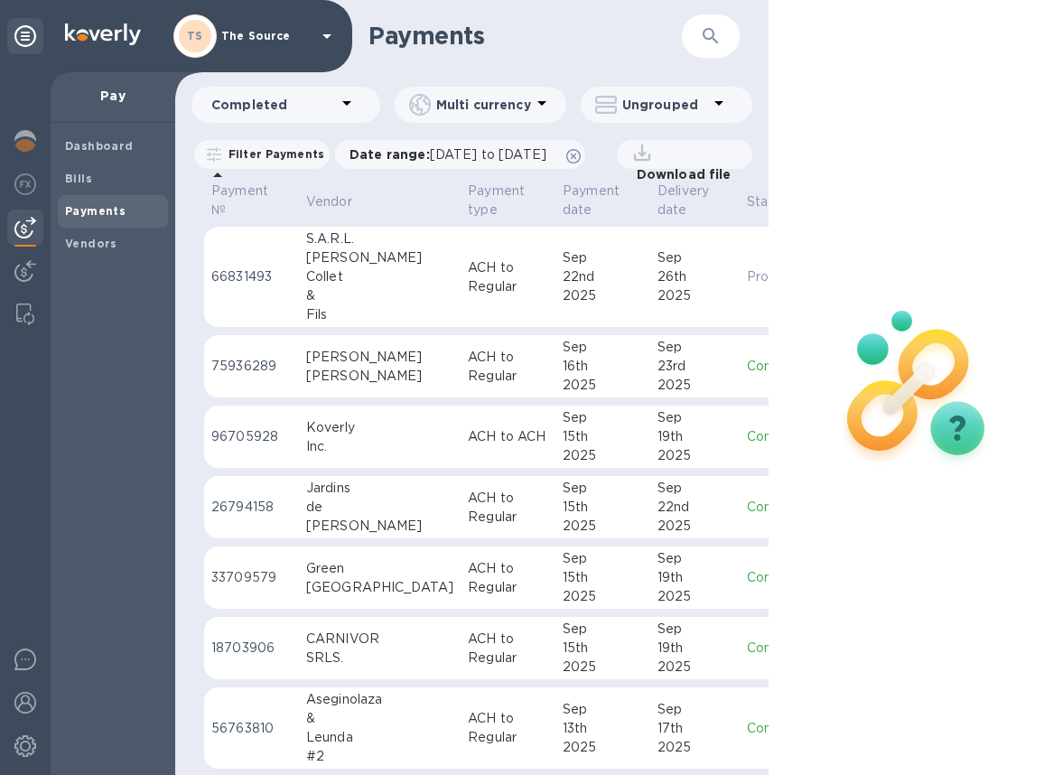
click at [360, 305] on div "&" at bounding box center [379, 295] width 147 height 19
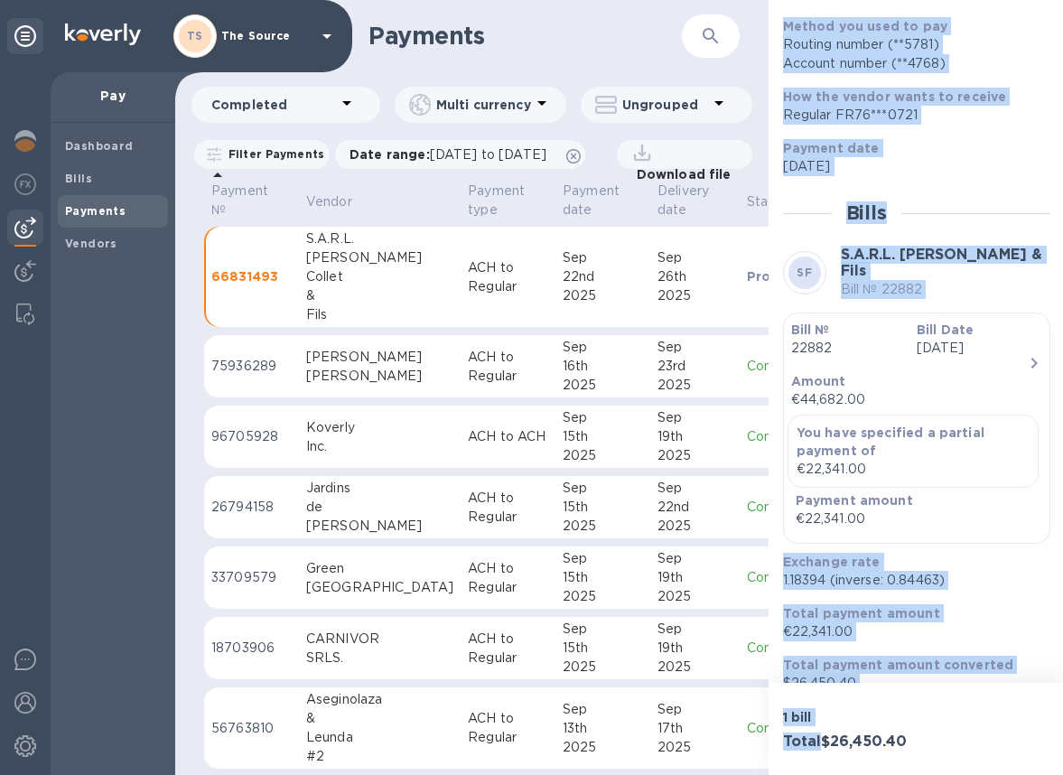
scroll to position [234, 0]
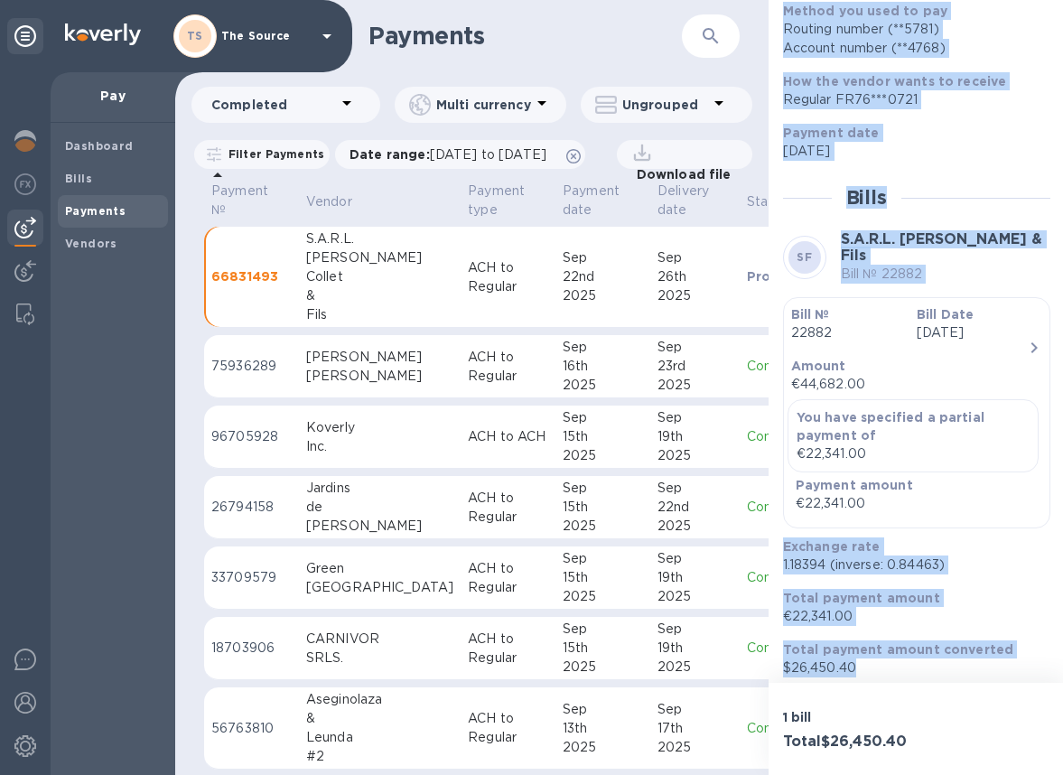
drag, startPoint x: 786, startPoint y: 247, endPoint x: 969, endPoint y: 656, distance: 448.3
click at [969, 656] on div "Status Processing Bills in payment 1 Method you used to pay Routing number (**5…" at bounding box center [916, 287] width 267 height 779
copy div "Method you used to pay Routing number (**5781) Account number (**4768) How the …"
